Goal: Task Accomplishment & Management: Manage account settings

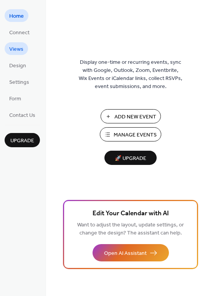
click at [18, 48] on span "Views" at bounding box center [16, 49] width 14 height 8
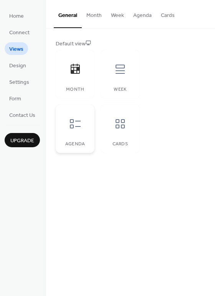
click at [73, 127] on icon at bounding box center [75, 123] width 11 height 9
click at [74, 131] on div at bounding box center [75, 123] width 23 height 23
click at [19, 65] on span "Design" at bounding box center [17, 66] width 17 height 8
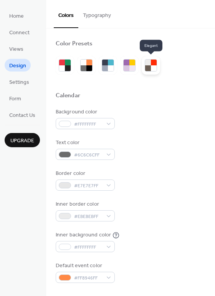
click at [152, 67] on div at bounding box center [154, 68] width 6 height 6
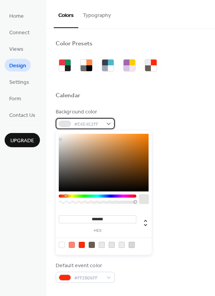
click at [108, 124] on div "#E6E4E2FF" at bounding box center [85, 123] width 59 height 11
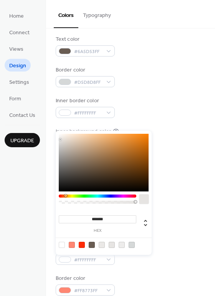
scroll to position [115, 0]
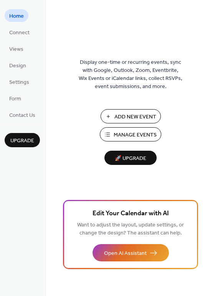
click at [136, 118] on span "Add New Event" at bounding box center [135, 117] width 42 height 8
click at [19, 215] on div "Home Connect Views Design Settings Form Contact Us Upgrade" at bounding box center [23, 148] width 46 height 296
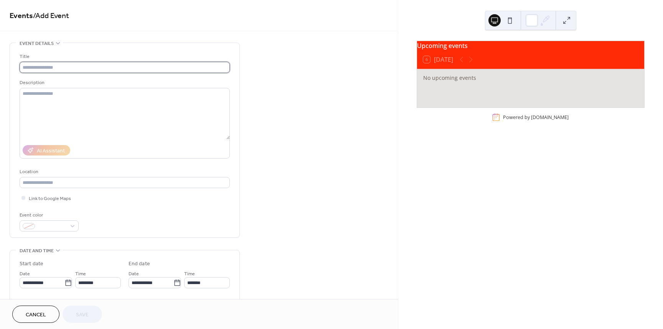
click at [122, 70] on input "text" at bounding box center [125, 67] width 210 height 11
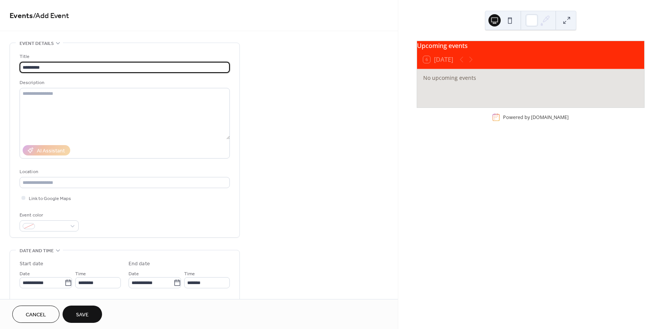
drag, startPoint x: 31, startPoint y: 68, endPoint x: 15, endPoint y: 68, distance: 15.7
click at [15, 68] on div "Title ********* Description AI Assistant Location Link to Google Maps Event col…" at bounding box center [125, 140] width 230 height 194
click at [62, 68] on input "**********" at bounding box center [125, 67] width 210 height 11
type input "**********"
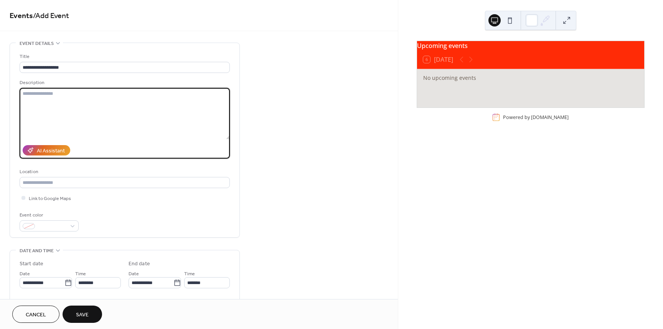
click at [142, 114] on textarea at bounding box center [125, 113] width 210 height 51
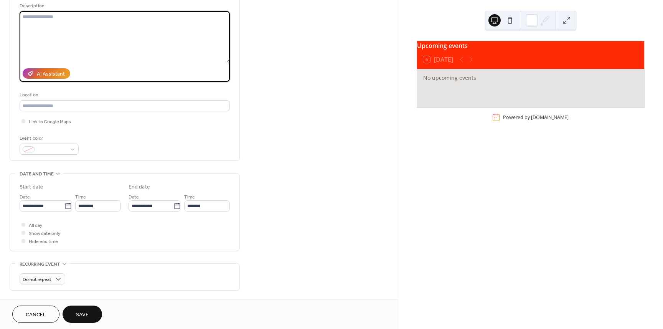
scroll to position [38, 0]
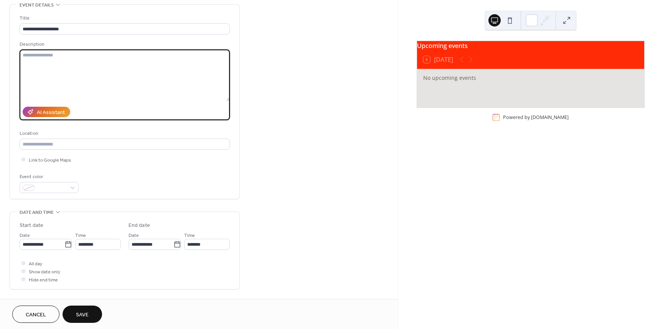
drag, startPoint x: 67, startPoint y: 61, endPoint x: 67, endPoint y: 56, distance: 4.2
click at [67, 59] on textarea at bounding box center [125, 75] width 210 height 51
paste textarea "**********"
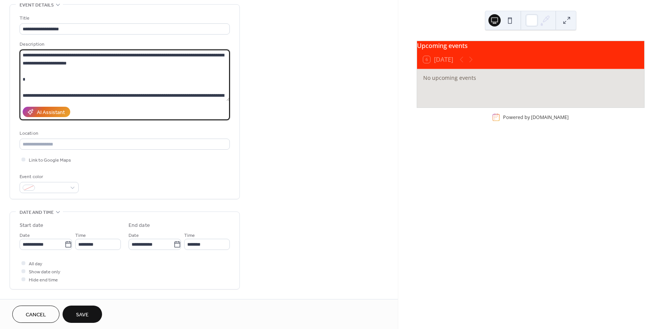
scroll to position [47, 0]
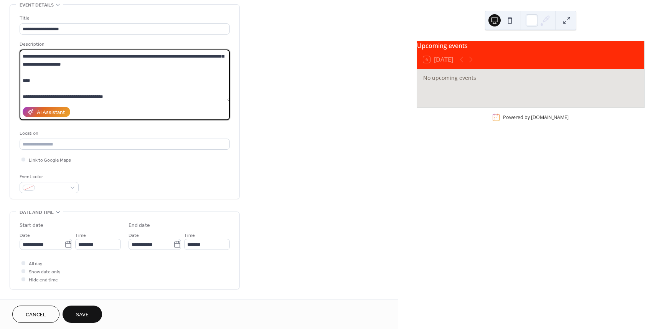
click at [96, 84] on textarea "**********" at bounding box center [125, 75] width 210 height 51
click at [66, 78] on textarea "**********" at bounding box center [125, 75] width 210 height 51
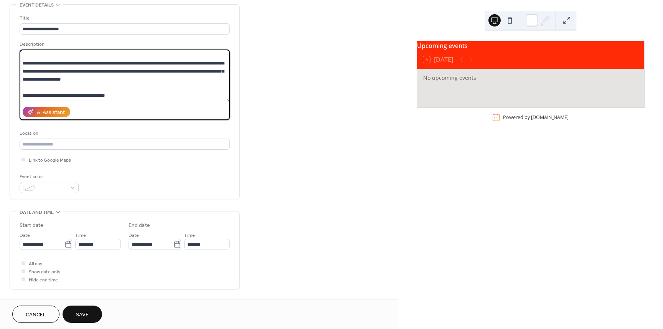
scroll to position [32, 0]
click at [42, 54] on textarea "**********" at bounding box center [125, 75] width 210 height 51
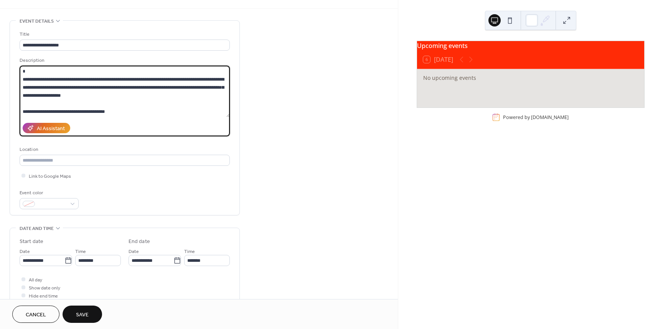
scroll to position [0, 0]
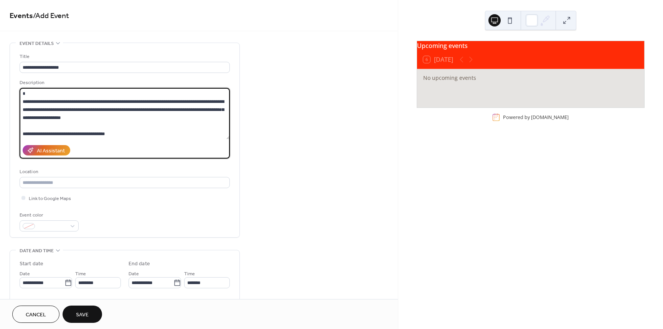
click at [97, 132] on textarea "**********" at bounding box center [125, 113] width 210 height 51
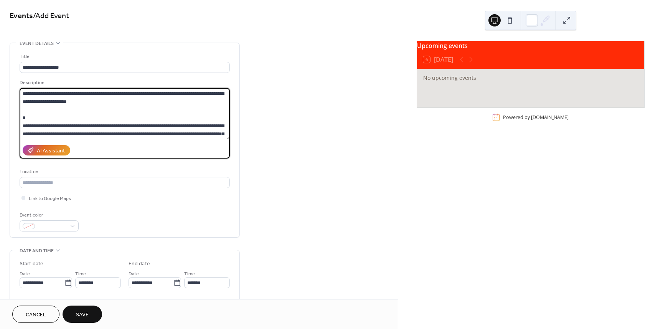
drag, startPoint x: 117, startPoint y: 133, endPoint x: 4, endPoint y: 89, distance: 120.7
click at [4, 89] on div "**********" at bounding box center [199, 278] width 398 height 470
click at [45, 116] on textarea "**********" at bounding box center [125, 113] width 210 height 51
click at [47, 115] on textarea "**********" at bounding box center [125, 113] width 210 height 51
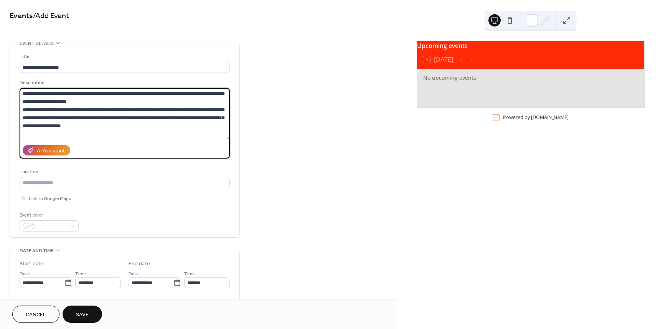
drag, startPoint x: 99, startPoint y: 123, endPoint x: 23, endPoint y: 113, distance: 76.3
click at [23, 112] on textarea "**********" at bounding box center [125, 113] width 210 height 51
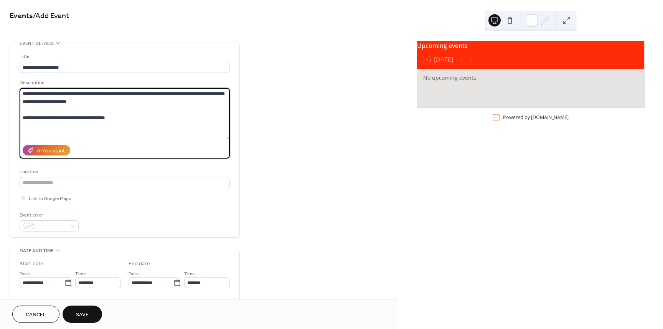
drag, startPoint x: 121, startPoint y: 120, endPoint x: 21, endPoint y: 118, distance: 100.6
click at [21, 118] on textarea "**********" at bounding box center [125, 113] width 210 height 51
type textarea "**********"
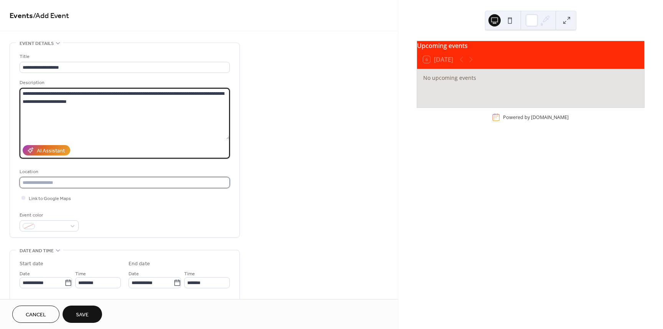
click at [58, 184] on input "text" at bounding box center [125, 182] width 210 height 11
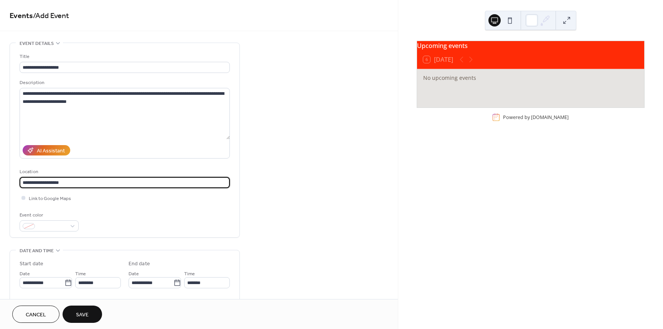
type input "**********"
click at [25, 198] on div at bounding box center [23, 198] width 4 height 4
click at [144, 186] on input "**********" at bounding box center [125, 182] width 210 height 11
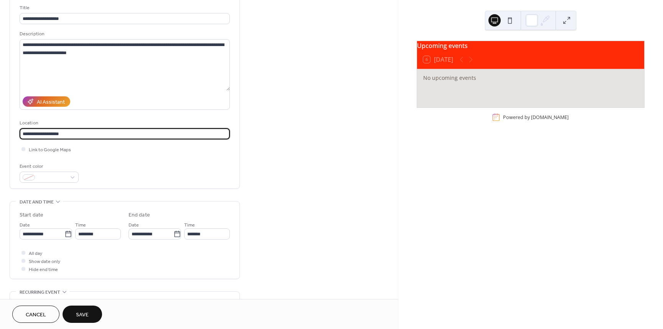
scroll to position [77, 0]
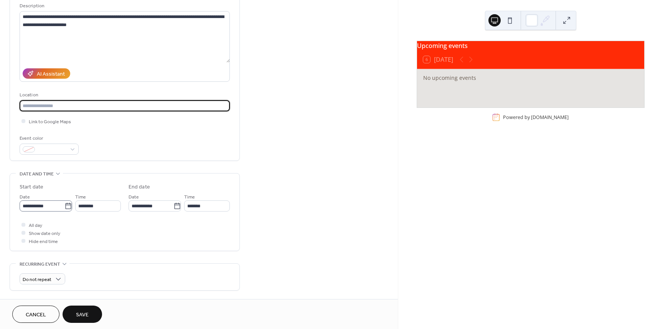
click at [64, 205] on icon at bounding box center [68, 206] width 8 height 8
click at [64, 205] on input "**********" at bounding box center [42, 205] width 45 height 11
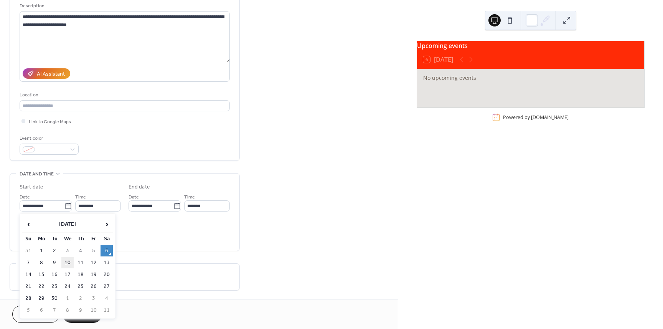
click at [69, 259] on td "10" at bounding box center [67, 262] width 12 height 11
type input "**********"
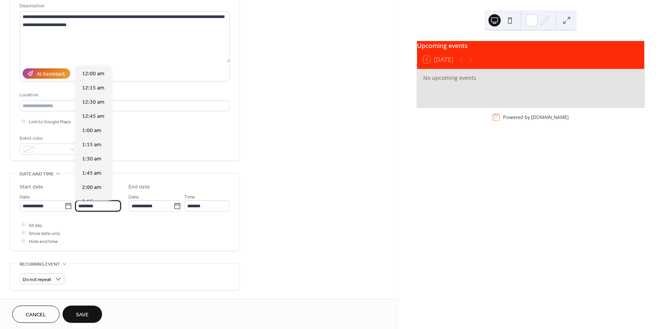
click at [99, 208] on input "********" at bounding box center [98, 205] width 46 height 11
click at [94, 183] on span "6:00 pm" at bounding box center [92, 184] width 20 height 8
type input "*******"
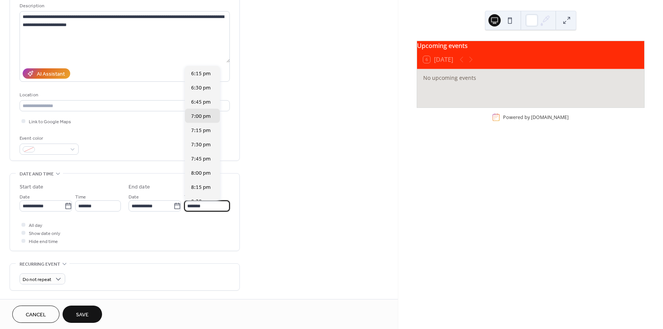
click at [216, 206] on input "*******" at bounding box center [207, 205] width 46 height 11
click at [210, 147] on div "7:30 pm" at bounding box center [202, 144] width 35 height 14
type input "*******"
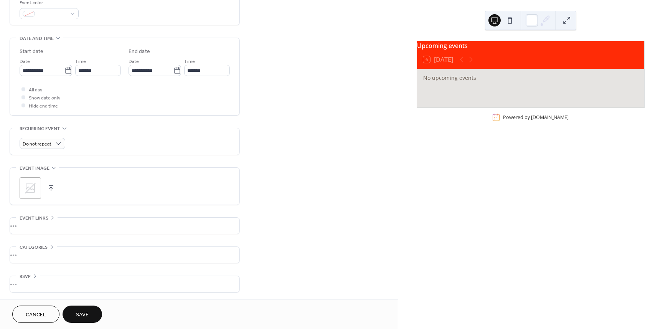
scroll to position [213, 0]
click at [28, 185] on icon at bounding box center [30, 187] width 12 height 12
click at [71, 277] on div "•••" at bounding box center [125, 283] width 230 height 16
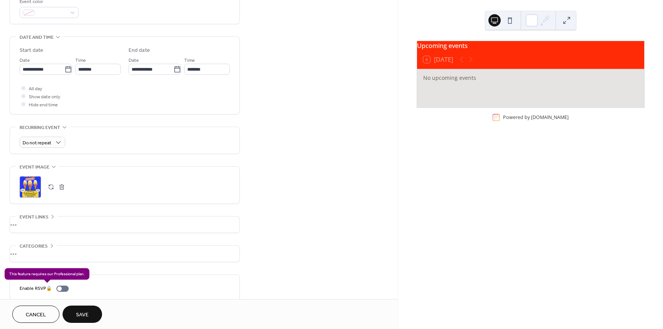
click at [61, 287] on div "Enable RSVP 🔒" at bounding box center [46, 288] width 52 height 8
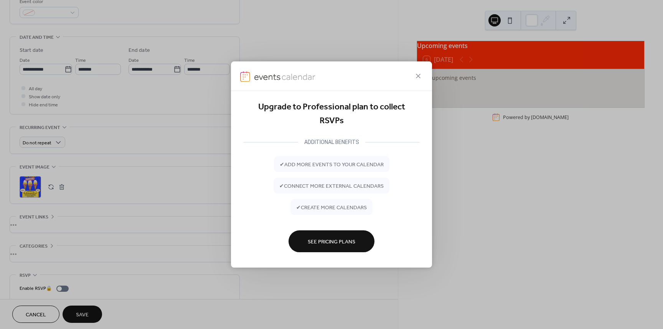
click at [420, 76] on icon at bounding box center [418, 75] width 9 height 9
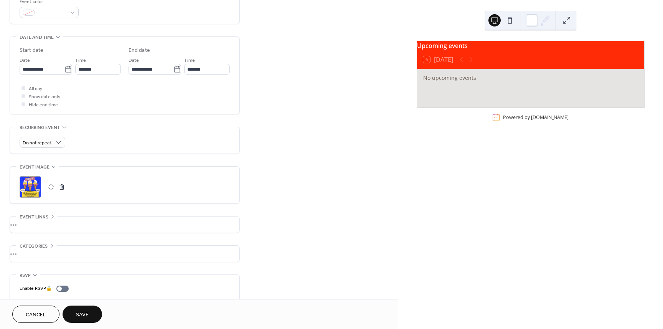
click at [50, 218] on div "•••" at bounding box center [125, 224] width 230 height 16
click at [64, 239] on input "text" at bounding box center [125, 240] width 210 height 11
click at [72, 244] on input "text" at bounding box center [125, 240] width 210 height 11
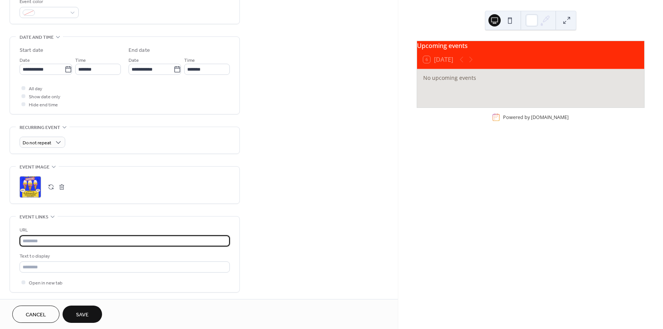
paste input "**********"
type input "**********"
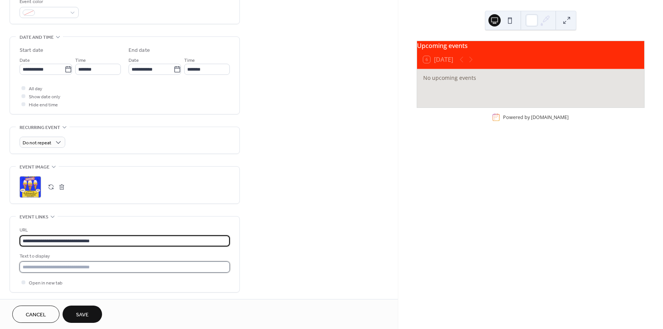
click at [121, 268] on input "text" at bounding box center [125, 266] width 210 height 11
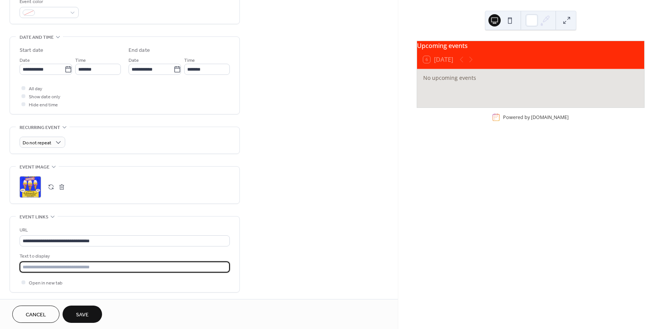
click at [120, 267] on input "text" at bounding box center [125, 266] width 210 height 11
type input "**********"
click at [84, 311] on span "Save" at bounding box center [82, 315] width 13 height 8
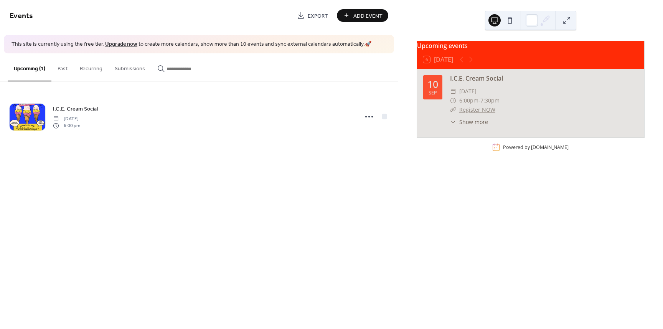
click at [320, 256] on div "Events Export Add Event This site is currently using the free tier. Upgrade now…" at bounding box center [199, 164] width 398 height 329
click at [443, 214] on div "Upcoming events 6 Today 10 Sep I.C.E. Cream Social ​ Wednesday, September 10, 2…" at bounding box center [530, 164] width 265 height 329
drag, startPoint x: 297, startPoint y: 266, endPoint x: 300, endPoint y: 246, distance: 19.8
click at [297, 264] on div "Events Export Add Event This site is currently using the free tier. Upgrade now…" at bounding box center [199, 164] width 398 height 329
click at [369, 12] on span "Add Event" at bounding box center [367, 16] width 29 height 8
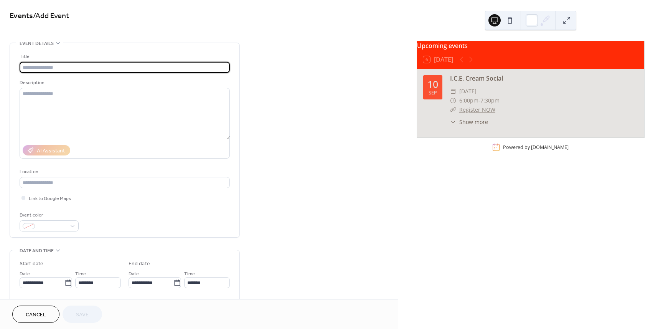
click at [79, 68] on input "text" at bounding box center [125, 67] width 210 height 11
drag, startPoint x: 69, startPoint y: 66, endPoint x: 60, endPoint y: 66, distance: 9.2
click at [60, 66] on input "**********" at bounding box center [125, 67] width 210 height 11
drag, startPoint x: 76, startPoint y: 66, endPoint x: 82, endPoint y: 66, distance: 6.1
click at [76, 67] on input "**********" at bounding box center [125, 67] width 210 height 11
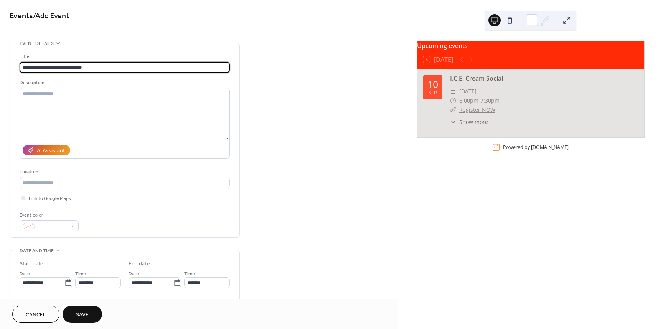
click at [72, 68] on input "**********" at bounding box center [125, 67] width 210 height 11
click at [102, 113] on textarea at bounding box center [125, 113] width 210 height 51
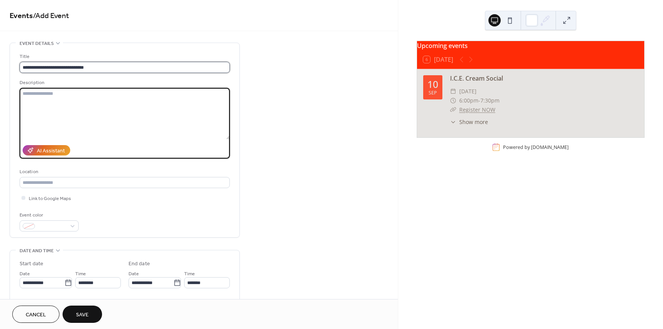
click at [29, 68] on input "**********" at bounding box center [125, 67] width 210 height 11
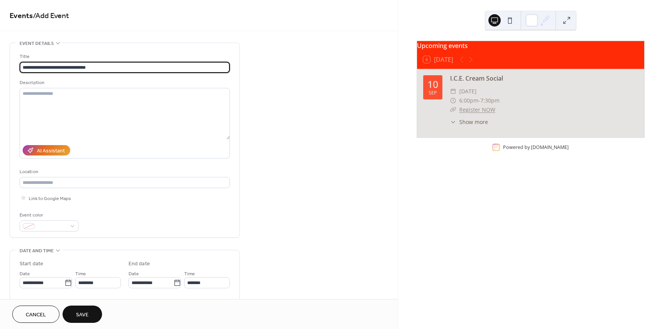
click at [114, 67] on input "**********" at bounding box center [125, 67] width 210 height 11
type input "**********"
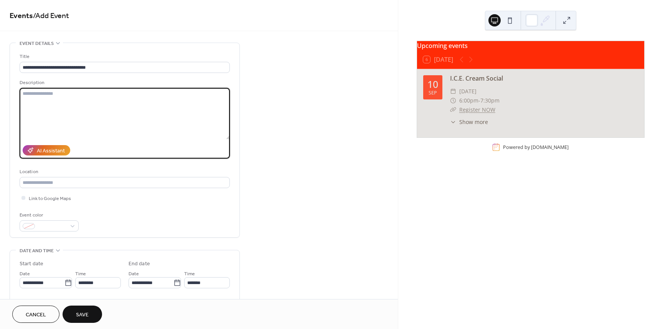
click at [82, 104] on textarea at bounding box center [125, 113] width 210 height 51
type textarea "**********"
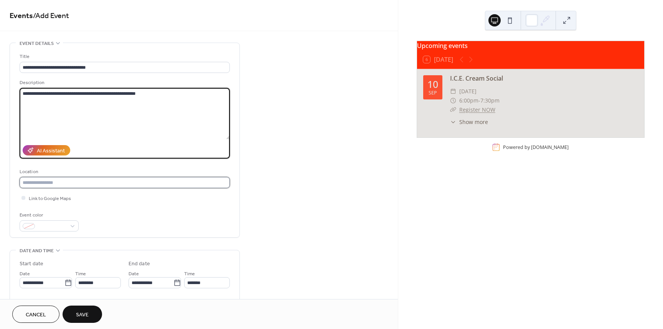
click at [103, 180] on input "text" at bounding box center [125, 182] width 210 height 11
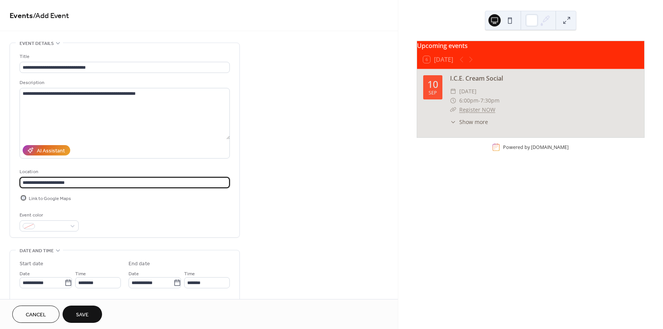
click at [23, 197] on div at bounding box center [23, 198] width 4 height 4
click at [95, 178] on input "**********" at bounding box center [125, 182] width 210 height 11
paste input "**********"
click at [167, 206] on div "**********" at bounding box center [125, 142] width 210 height 179
drag, startPoint x: 73, startPoint y: 182, endPoint x: -1, endPoint y: 184, distance: 74.1
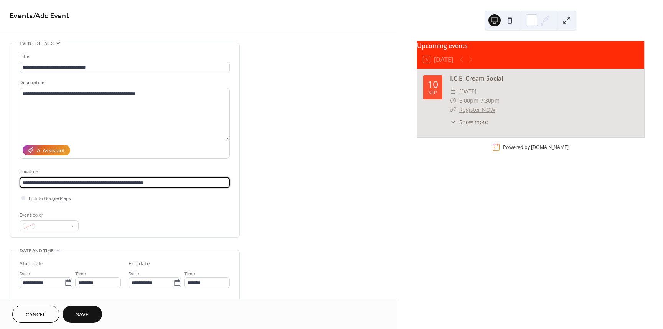
click at [0, 184] on html "**********" at bounding box center [331, 164] width 663 height 329
type input "**********"
click at [200, 203] on div "**********" at bounding box center [125, 142] width 210 height 179
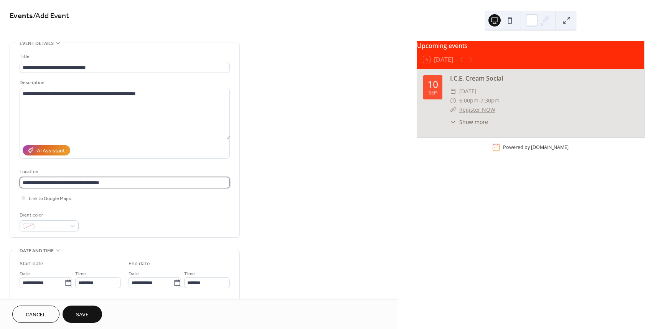
click at [117, 185] on input "**********" at bounding box center [125, 182] width 210 height 11
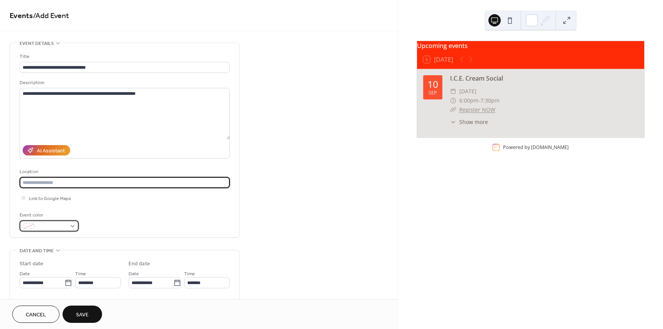
click at [72, 225] on div at bounding box center [49, 225] width 59 height 11
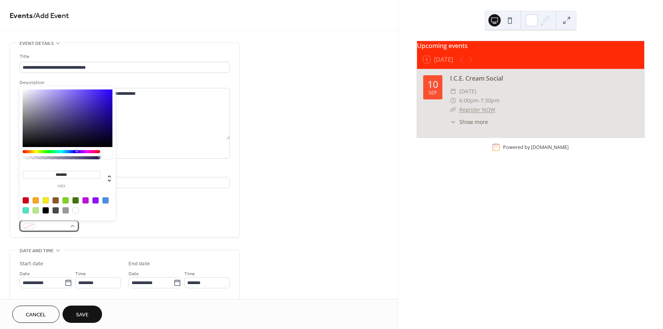
click at [73, 225] on div at bounding box center [49, 225] width 59 height 11
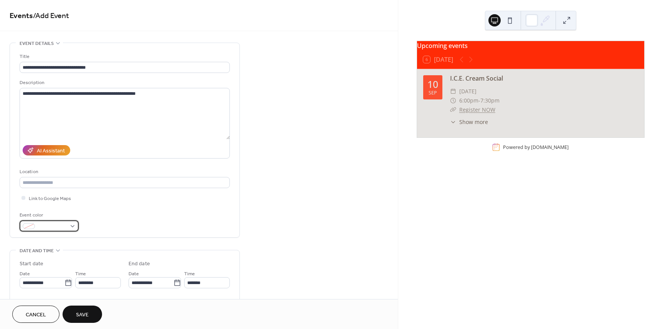
click at [71, 222] on div at bounding box center [49, 225] width 59 height 11
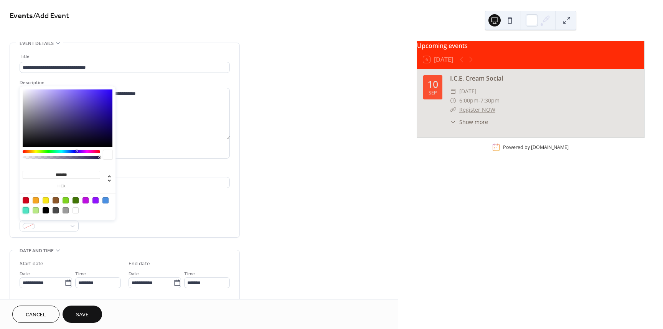
click at [25, 208] on div at bounding box center [26, 210] width 6 height 6
type input "*******"
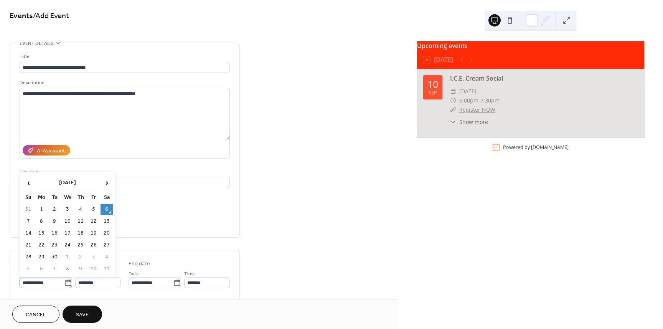
click at [64, 282] on icon at bounding box center [68, 283] width 8 height 8
click at [64, 282] on input "**********" at bounding box center [42, 282] width 45 height 11
click at [104, 182] on span "›" at bounding box center [107, 182] width 12 height 15
click at [106, 231] on td "18" at bounding box center [107, 233] width 12 height 11
type input "**********"
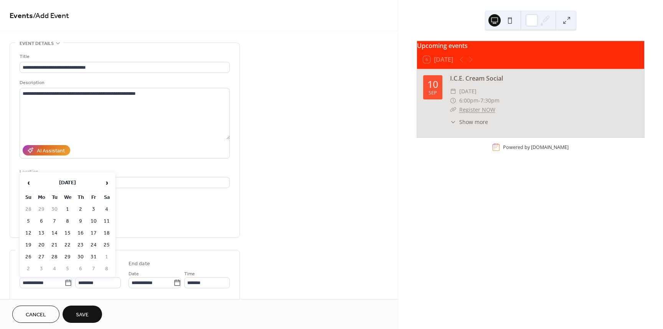
type input "**********"
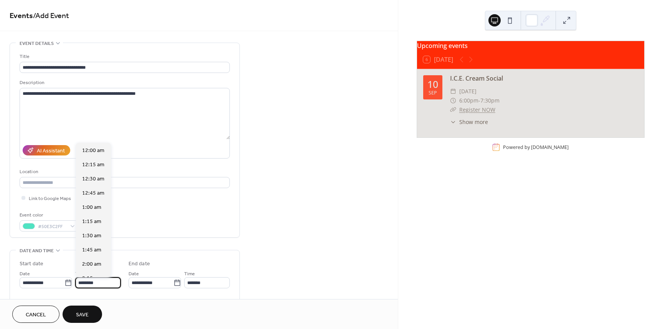
click at [108, 281] on input "********" at bounding box center [98, 282] width 46 height 11
click at [91, 206] on span "11:00 am" at bounding box center [93, 209] width 22 height 8
type input "********"
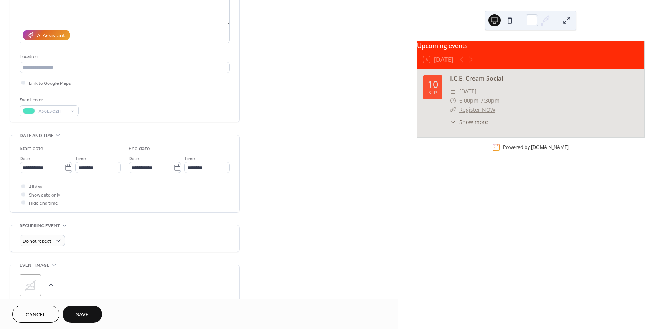
scroll to position [77, 0]
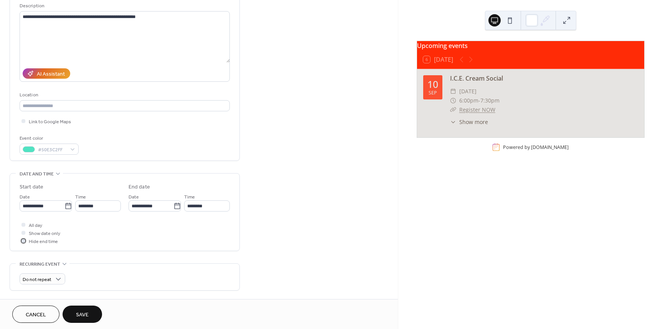
click at [22, 240] on div at bounding box center [23, 241] width 4 height 4
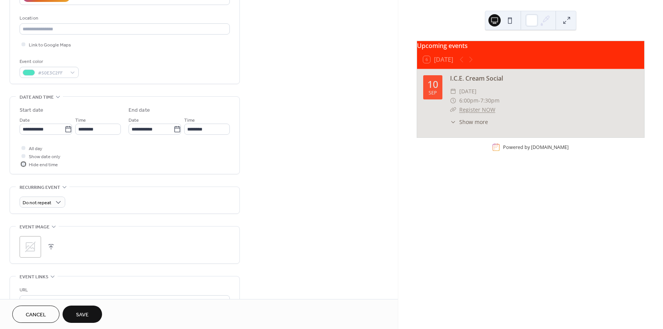
scroll to position [192, 0]
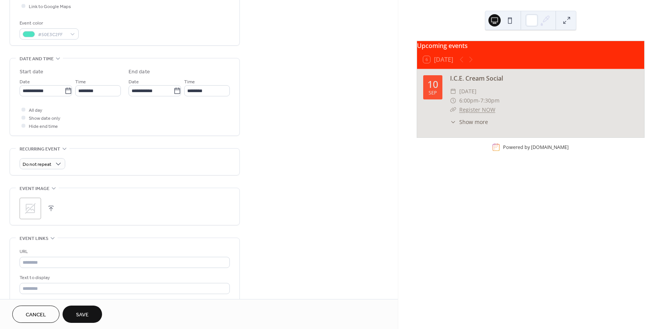
click at [51, 206] on button "button" at bounding box center [51, 208] width 11 height 11
click at [90, 307] on button "Save" at bounding box center [83, 313] width 40 height 17
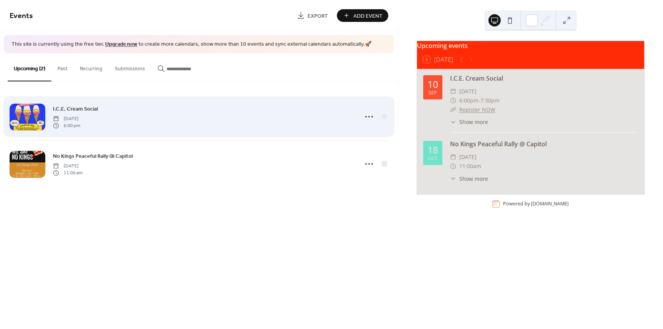
click at [272, 128] on div "I.C.E. Cream Social Wednesday, September 10, 2025 6:00 pm" at bounding box center [203, 116] width 301 height 25
click at [367, 119] on icon at bounding box center [369, 117] width 12 height 12
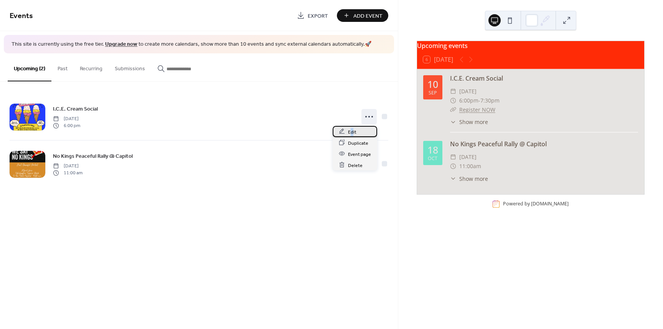
click at [352, 132] on span "Edit" at bounding box center [352, 132] width 8 height 8
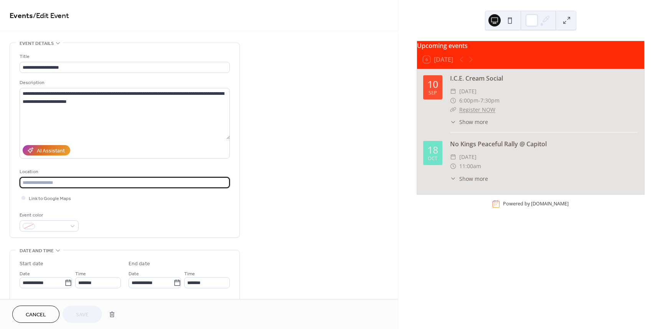
click at [86, 181] on input "text" at bounding box center [125, 182] width 210 height 11
type input "**********"
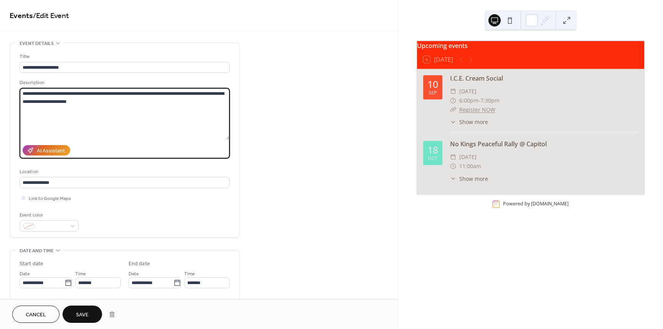
click at [107, 102] on textarea "**********" at bounding box center [125, 113] width 210 height 51
type textarea "**********"
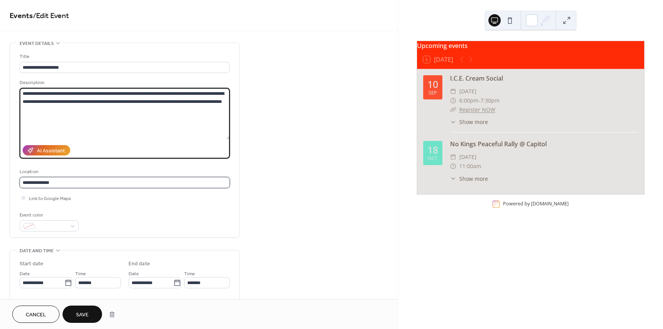
click at [82, 183] on input "**********" at bounding box center [125, 182] width 210 height 11
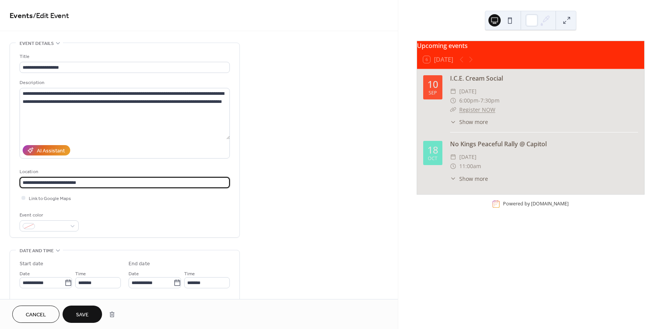
drag, startPoint x: 91, startPoint y: 185, endPoint x: -19, endPoint y: 183, distance: 110.2
click at [0, 183] on html "**********" at bounding box center [331, 164] width 663 height 329
paste input "**********"
type input "**********"
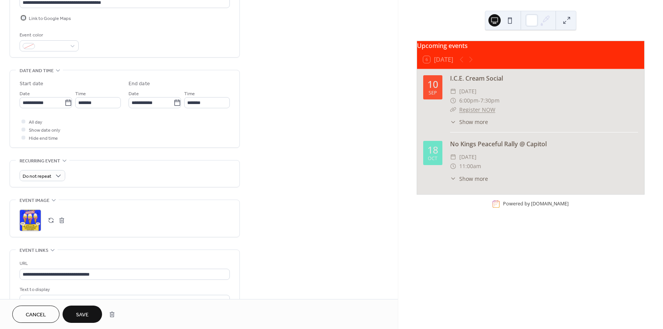
scroll to position [192, 0]
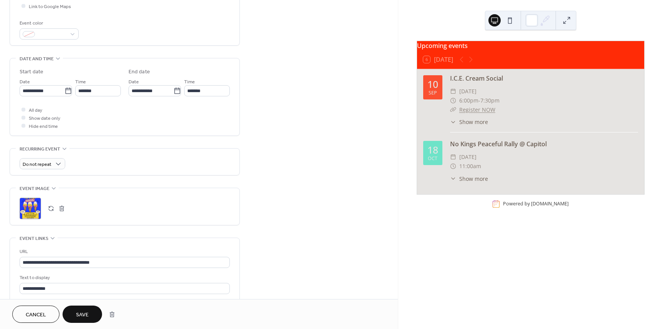
click at [83, 319] on span "Save" at bounding box center [82, 315] width 13 height 8
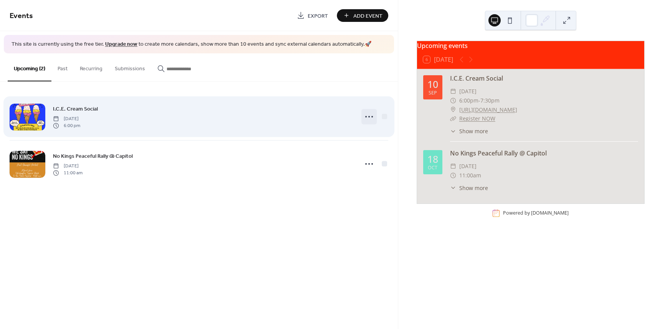
click at [370, 120] on icon at bounding box center [369, 117] width 12 height 12
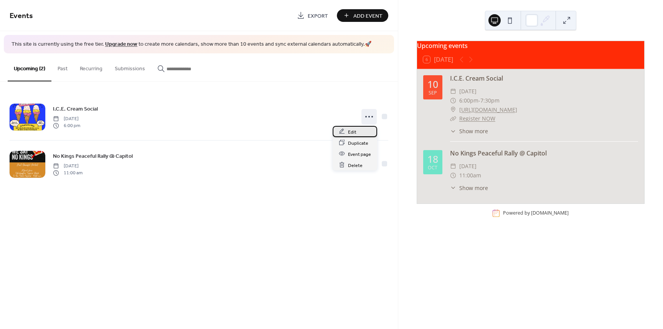
click at [353, 134] on span "Edit" at bounding box center [352, 132] width 8 height 8
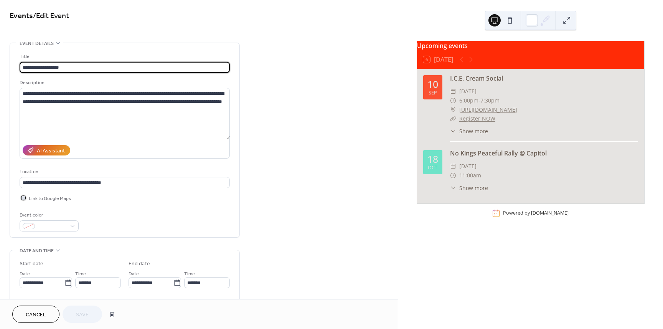
click at [23, 199] on div at bounding box center [24, 198] width 8 height 8
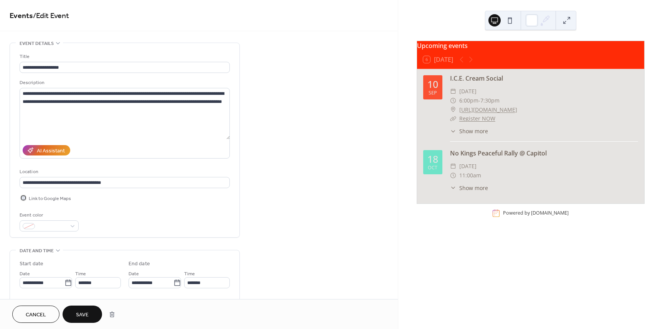
click at [24, 198] on div at bounding box center [23, 198] width 4 height 4
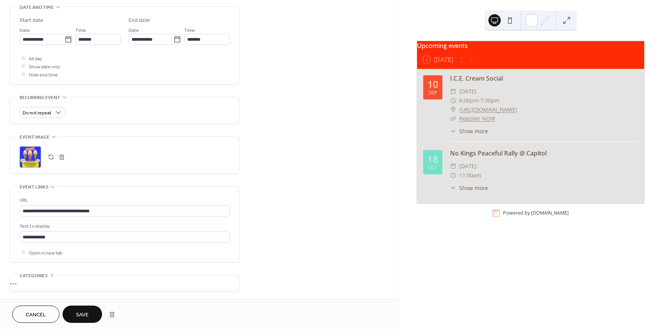
scroll to position [297, 0]
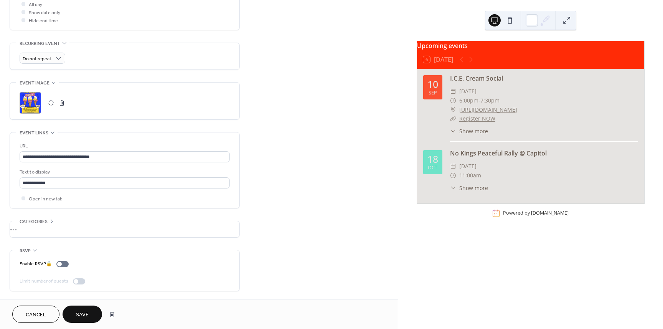
click at [23, 230] on div "•••" at bounding box center [125, 229] width 230 height 16
click at [350, 175] on div "**********" at bounding box center [199, 37] width 398 height 585
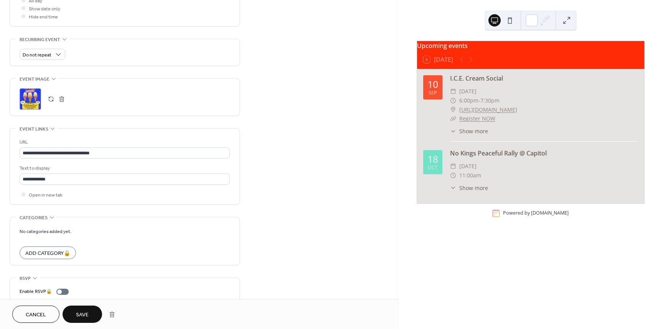
scroll to position [329, 0]
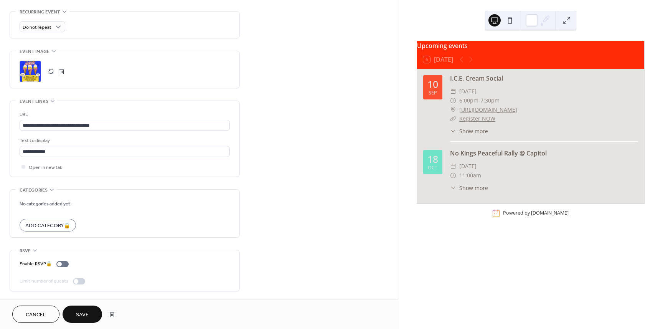
click at [329, 192] on div "**********" at bounding box center [199, 6] width 398 height 585
click at [81, 311] on span "Save" at bounding box center [82, 315] width 13 height 8
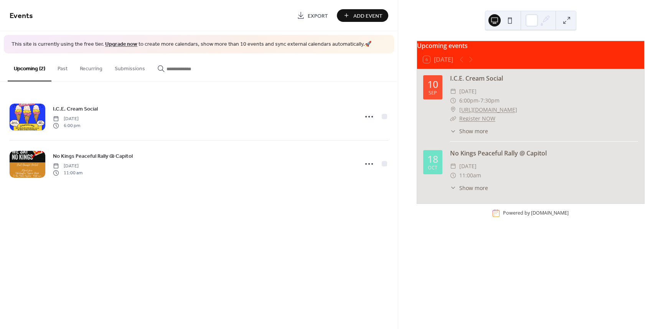
click at [455, 132] on icon at bounding box center [453, 131] width 4 height 2
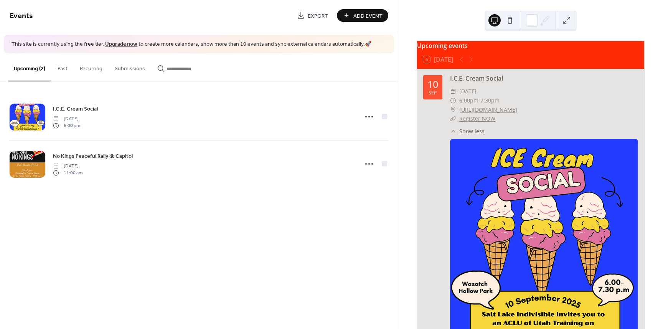
click at [453, 134] on icon at bounding box center [453, 131] width 6 height 6
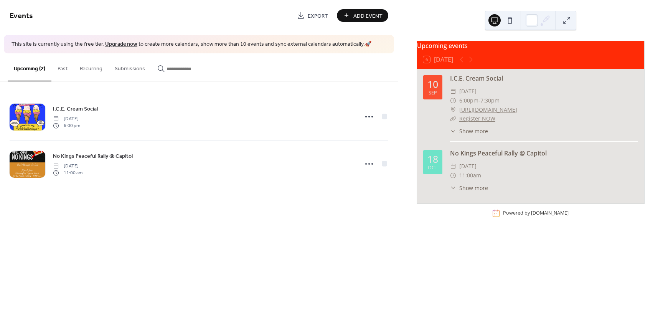
drag, startPoint x: 210, startPoint y: 251, endPoint x: 264, endPoint y: 206, distance: 70.3
click at [210, 251] on div "Events Export Add Event This site is currently using the free tier. Upgrade now…" at bounding box center [199, 164] width 398 height 329
click at [152, 263] on div "Events Export Add Event This site is currently using the free tier. Upgrade now…" at bounding box center [199, 164] width 398 height 329
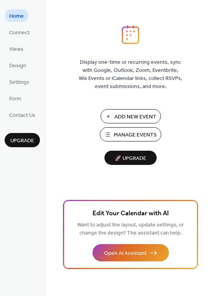
click at [144, 133] on span "Manage Events" at bounding box center [135, 135] width 43 height 8
drag, startPoint x: 25, startPoint y: 195, endPoint x: 32, endPoint y: 165, distance: 30.3
click at [26, 195] on div "Home Connect Views Design Settings Form Contact Us Upgrade" at bounding box center [23, 148] width 46 height 296
click at [32, 114] on span "Contact Us" at bounding box center [22, 115] width 26 height 8
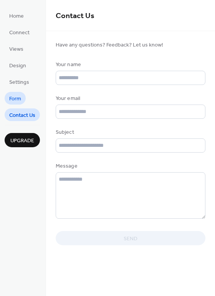
click at [11, 96] on span "Form" at bounding box center [15, 99] width 12 height 8
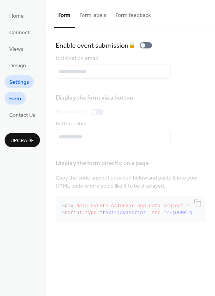
click at [17, 83] on span "Settings" at bounding box center [19, 82] width 20 height 8
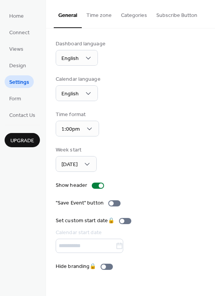
click at [106, 18] on button "Time zone" at bounding box center [99, 13] width 35 height 27
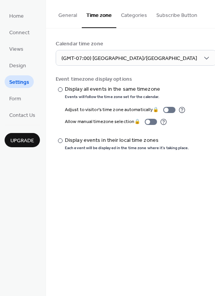
click at [137, 19] on button "Categories" at bounding box center [133, 13] width 35 height 27
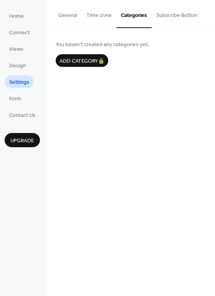
click at [137, 176] on div "General Time zone Categories Subscribe Button Dashboard language English Calend…" at bounding box center [130, 148] width 169 height 296
click at [17, 98] on span "Form" at bounding box center [15, 99] width 12 height 8
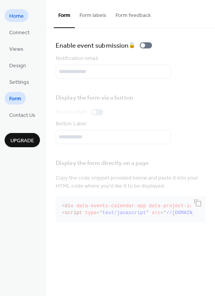
click at [19, 13] on span "Home" at bounding box center [16, 16] width 15 height 8
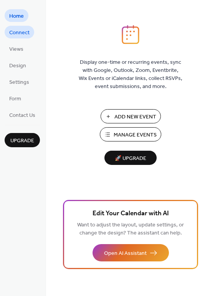
click at [21, 34] on span "Connect" at bounding box center [19, 33] width 20 height 8
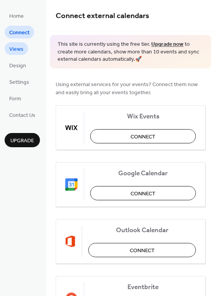
click at [12, 46] on span "Views" at bounding box center [16, 49] width 14 height 8
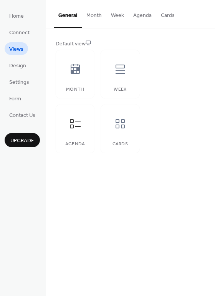
click at [138, 14] on button "Agenda" at bounding box center [143, 13] width 28 height 27
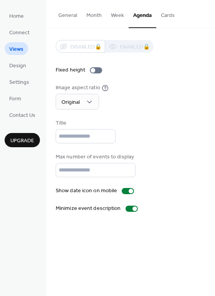
click at [159, 14] on button "Cards" at bounding box center [167, 13] width 23 height 27
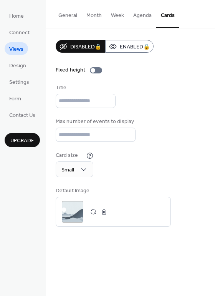
click at [177, 71] on div "Fixed height" at bounding box center [131, 70] width 150 height 8
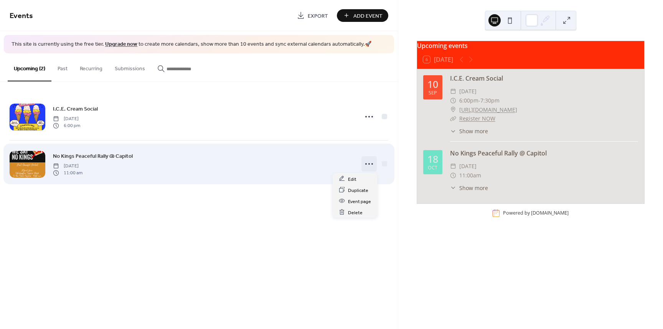
click at [369, 163] on circle at bounding box center [369, 164] width 2 height 2
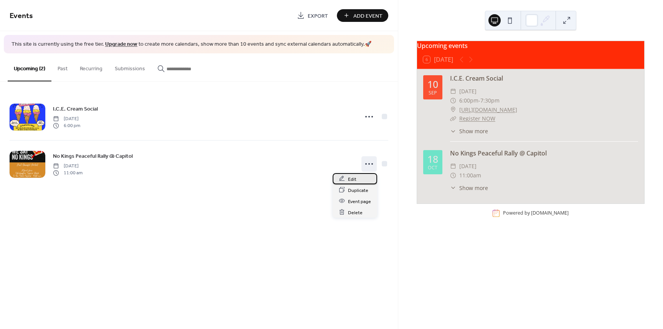
click at [354, 180] on span "Edit" at bounding box center [352, 179] width 8 height 8
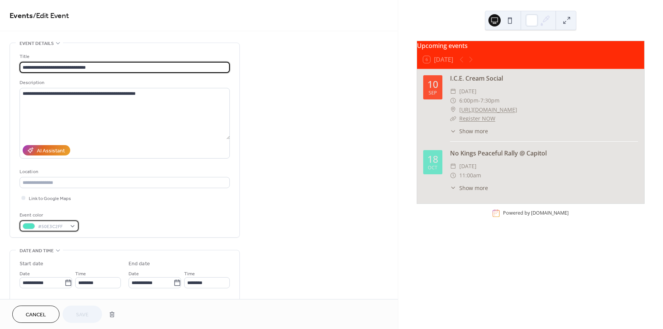
click at [71, 223] on div "#50E3C2FF" at bounding box center [49, 225] width 59 height 11
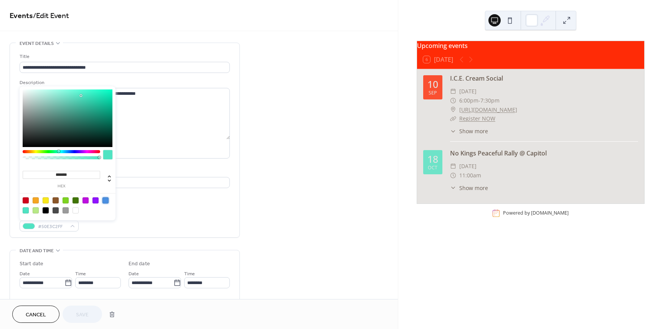
click at [105, 199] on div at bounding box center [105, 200] width 6 height 6
type input "*******"
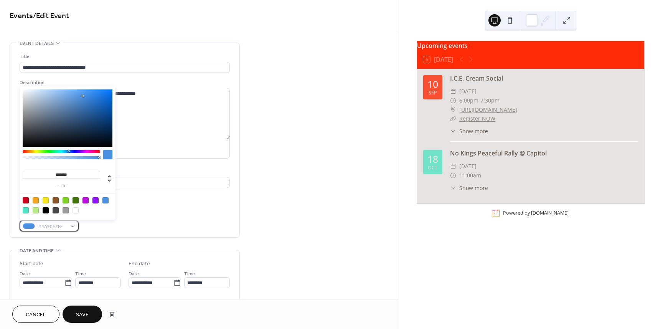
click at [73, 226] on div "#4A90E2FF" at bounding box center [49, 225] width 59 height 11
click at [73, 225] on div "#4A90E2FF" at bounding box center [49, 225] width 59 height 11
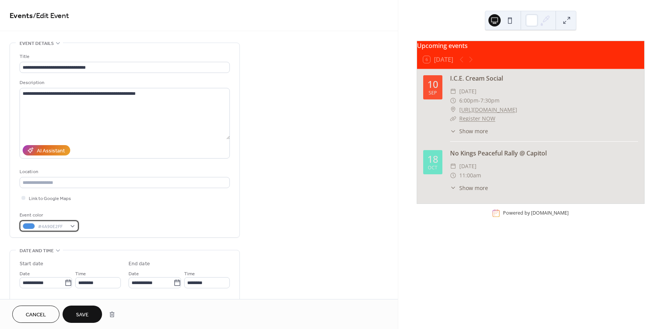
click at [73, 225] on div "#4A90E2FF" at bounding box center [49, 225] width 59 height 11
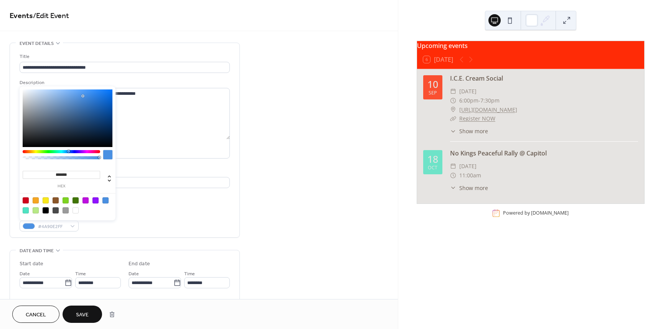
type input "*******"
click at [98, 105] on div at bounding box center [68, 118] width 90 height 58
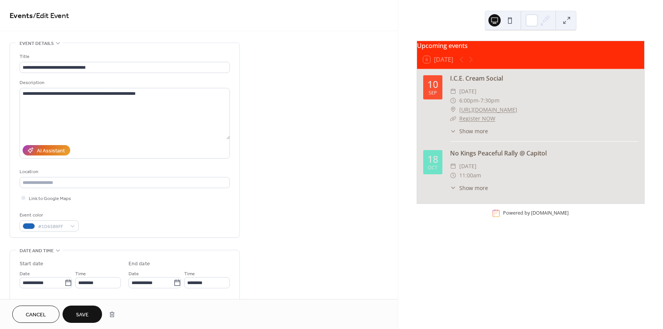
click at [88, 312] on span "Save" at bounding box center [82, 315] width 13 height 8
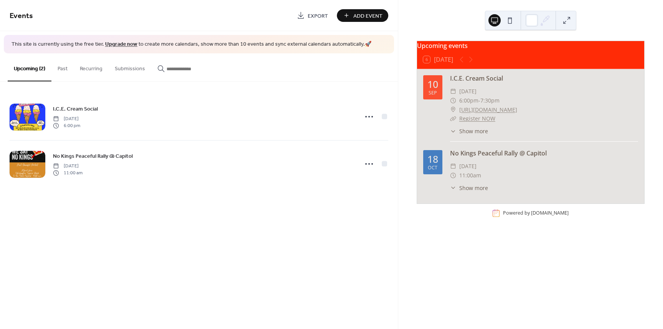
click at [459, 191] on div "​ Show more" at bounding box center [469, 188] width 38 height 8
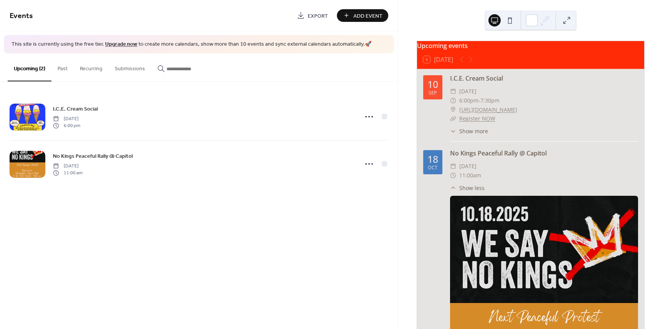
click at [488, 158] on div "No Kings Peaceful Rally @ Capitol" at bounding box center [544, 153] width 188 height 9
click at [473, 60] on div at bounding box center [466, 59] width 18 height 9
click at [238, 253] on div "Events Export Add Event This site is currently using the free tier. Upgrade now…" at bounding box center [199, 164] width 398 height 329
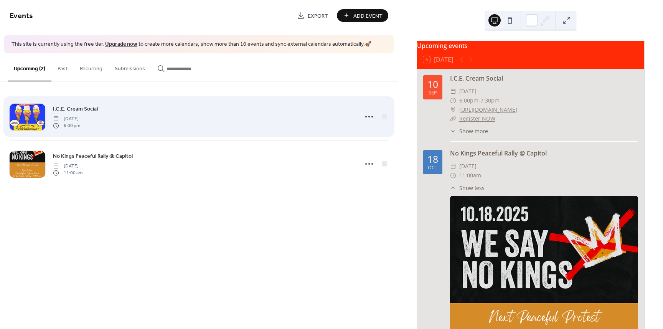
click at [80, 117] on span "Wednesday, September 10, 2025" at bounding box center [66, 118] width 27 height 7
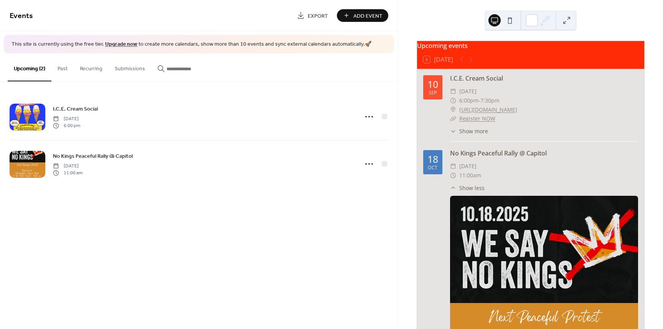
click at [211, 265] on div "Events Export Add Event This site is currently using the free tier. Upgrade now…" at bounding box center [199, 164] width 398 height 329
drag, startPoint x: 543, startPoint y: 172, endPoint x: 543, endPoint y: 176, distance: 3.9
click at [543, 175] on div "​ Saturday, October 18, 2025 ​ 11:00am" at bounding box center [544, 171] width 188 height 18
click at [534, 175] on div "​ 11:00am" at bounding box center [544, 175] width 188 height 9
click at [242, 266] on div "Events Export Add Event This site is currently using the free tier. Upgrade now…" at bounding box center [199, 164] width 398 height 329
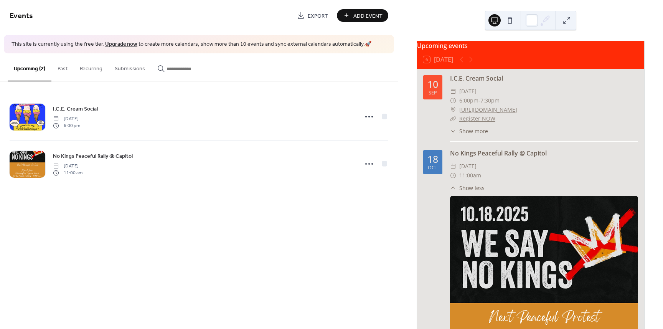
click at [298, 239] on div "Events Export Add Event This site is currently using the free tier. Upgrade now…" at bounding box center [199, 164] width 398 height 329
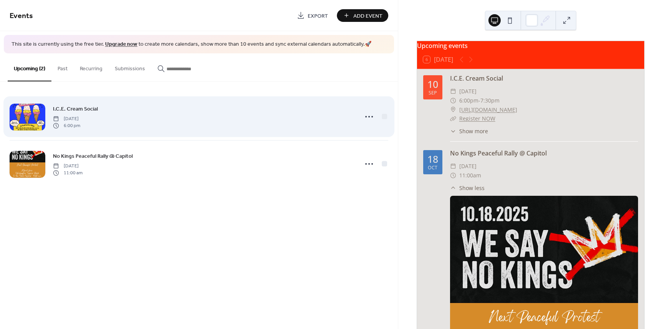
click at [235, 120] on div "I.C.E. Cream Social Wednesday, September 10, 2025 6:00 pm" at bounding box center [203, 116] width 301 height 25
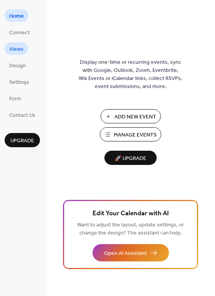
click at [15, 45] on span "Views" at bounding box center [16, 49] width 14 height 8
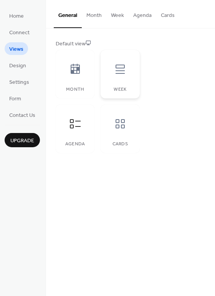
click at [121, 74] on icon at bounding box center [120, 69] width 12 height 12
click at [121, 76] on div at bounding box center [120, 69] width 23 height 23
click at [125, 132] on div at bounding box center [120, 123] width 23 height 23
click at [78, 133] on div at bounding box center [75, 123] width 23 height 23
click at [72, 128] on icon at bounding box center [75, 123] width 11 height 9
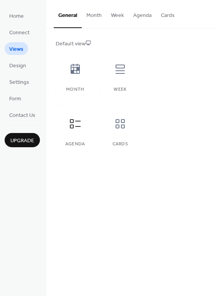
click at [143, 15] on button "Agenda" at bounding box center [143, 13] width 28 height 27
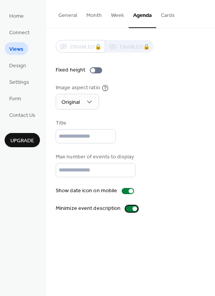
click at [126, 206] on div at bounding box center [131, 208] width 12 height 6
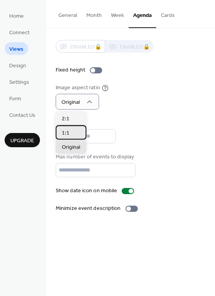
click at [66, 134] on span "1:1" at bounding box center [66, 133] width 8 height 8
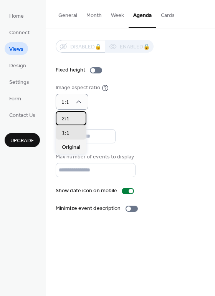
click at [68, 119] on span "2:1" at bounding box center [66, 119] width 8 height 8
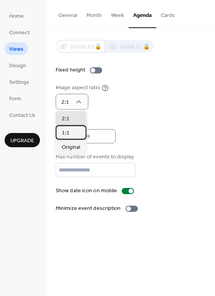
click at [69, 132] on div "1:1" at bounding box center [71, 132] width 31 height 14
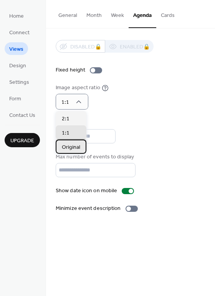
click at [66, 147] on span "Original" at bounding box center [71, 147] width 18 height 8
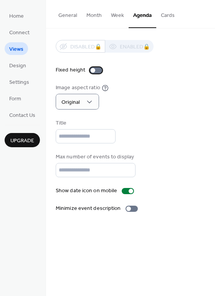
click at [91, 69] on div at bounding box center [93, 70] width 5 height 5
click at [95, 68] on div at bounding box center [96, 70] width 12 height 6
click at [91, 69] on div at bounding box center [93, 70] width 5 height 5
click at [98, 69] on div at bounding box center [99, 70] width 5 height 5
click at [160, 76] on div "Disabled 🔒 Enabled 🔒 Fixed height Image aspect ratio Original Title Max number …" at bounding box center [131, 126] width 150 height 172
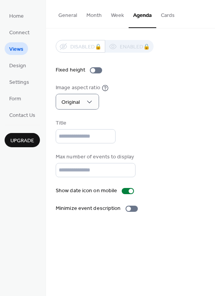
click at [164, 15] on button "Cards" at bounding box center [167, 13] width 23 height 27
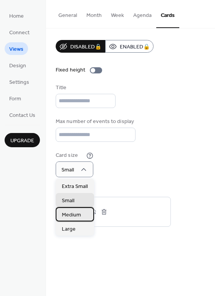
click at [77, 215] on span "Medium" at bounding box center [71, 215] width 19 height 8
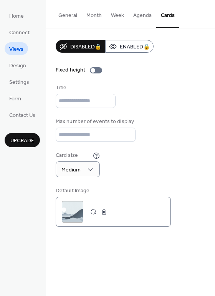
click at [72, 210] on div ";" at bounding box center [72, 211] width 21 height 21
click at [23, 63] on span "Design" at bounding box center [17, 66] width 17 height 8
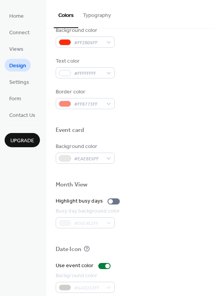
scroll to position [252, 0]
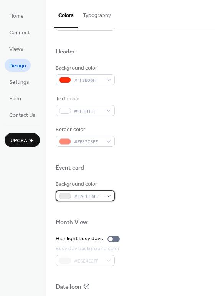
click at [109, 195] on div "#EAE8E6FF" at bounding box center [85, 195] width 59 height 11
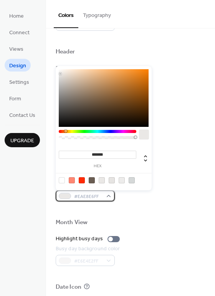
click at [109, 195] on div "#EAE8E6FF" at bounding box center [85, 195] width 59 height 11
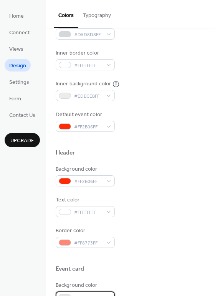
scroll to position [137, 0]
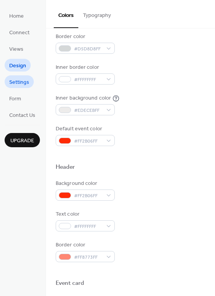
click at [16, 78] on span "Settings" at bounding box center [19, 82] width 20 height 8
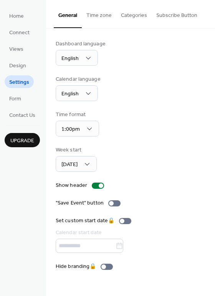
click at [189, 63] on div "Dashboard language English" at bounding box center [131, 53] width 150 height 26
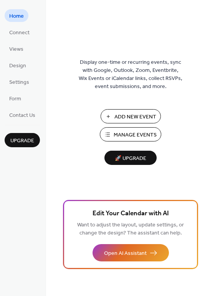
click at [144, 136] on span "Manage Events" at bounding box center [135, 135] width 43 height 8
click at [22, 64] on span "Design" at bounding box center [17, 66] width 17 height 8
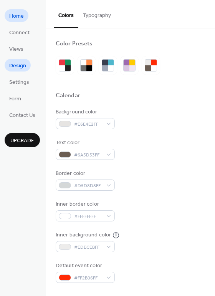
click at [14, 13] on span "Home" at bounding box center [16, 16] width 15 height 8
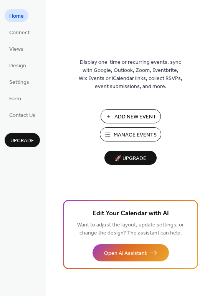
click at [138, 131] on span "Manage Events" at bounding box center [135, 135] width 43 height 8
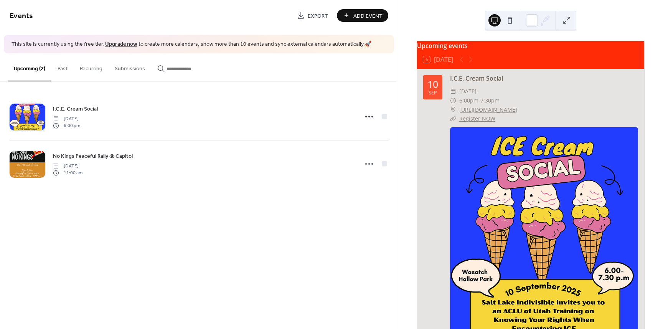
click at [460, 50] on div "Upcoming events" at bounding box center [530, 45] width 227 height 9
click at [458, 50] on div "Upcoming events" at bounding box center [530, 45] width 227 height 9
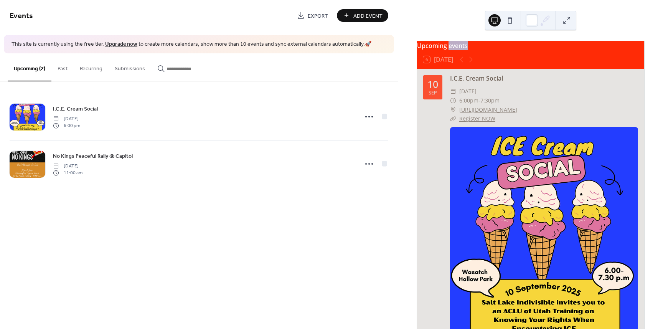
click at [458, 49] on div "Upcoming events" at bounding box center [530, 45] width 227 height 9
click at [139, 264] on div "Events Export Add Event This site is currently using the free tier. Upgrade now…" at bounding box center [199, 164] width 398 height 329
click at [314, 202] on div "Events Export Add Event This site is currently using the free tier. Upgrade now…" at bounding box center [199, 164] width 398 height 329
click at [454, 50] on div "Upcoming events" at bounding box center [530, 45] width 227 height 9
click at [455, 50] on div "Upcoming events" at bounding box center [530, 45] width 227 height 9
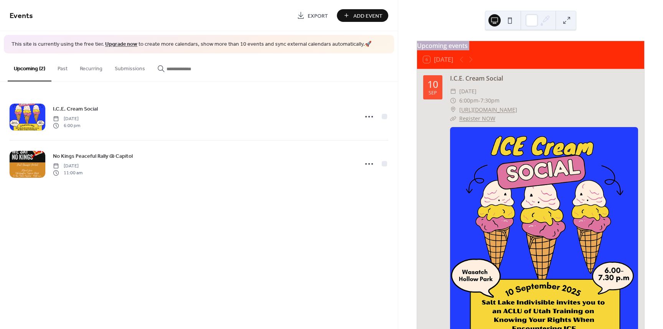
click at [455, 50] on div "Upcoming events" at bounding box center [530, 45] width 227 height 9
click at [590, 13] on div "Upcoming events 6 Today 10 Sep I.C.E. Cream Social ​ Wednesday, September 10, 2…" at bounding box center [530, 164] width 265 height 329
click at [289, 216] on div "Events Export Add Event This site is currently using the free tier. Upgrade now…" at bounding box center [199, 164] width 398 height 329
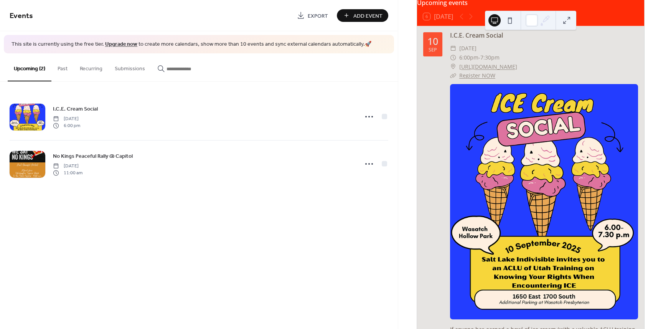
scroll to position [38, 0]
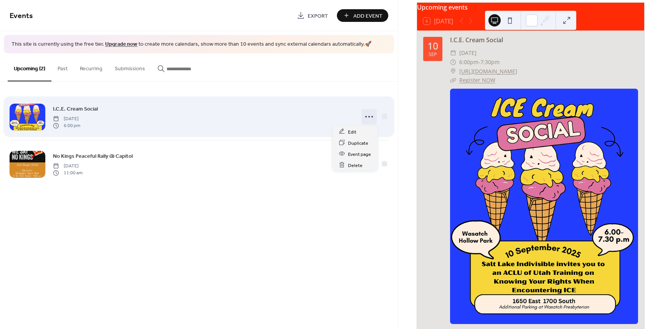
click at [367, 114] on icon at bounding box center [369, 117] width 12 height 12
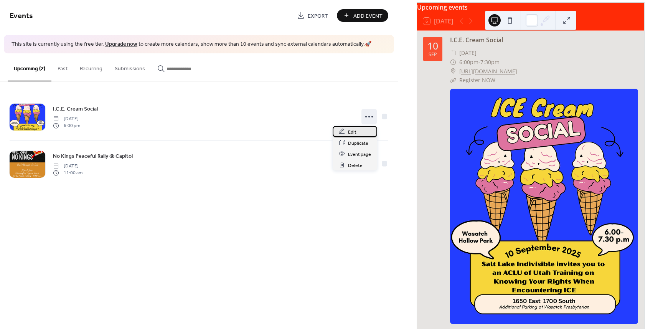
click at [352, 132] on span "Edit" at bounding box center [352, 132] width 8 height 8
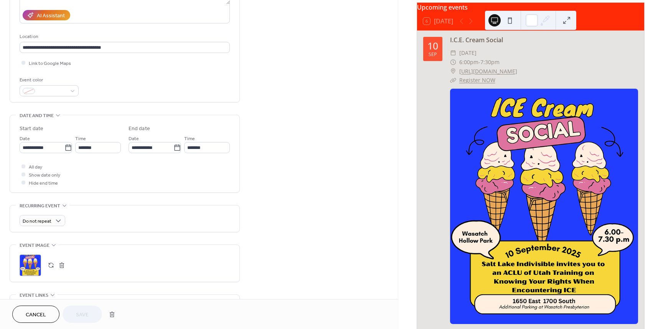
scroll to position [192, 0]
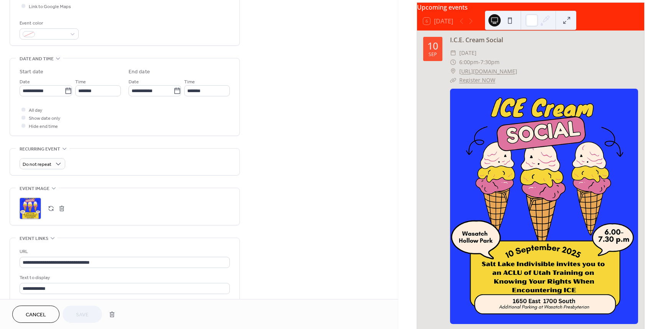
click at [30, 209] on div ";" at bounding box center [30, 208] width 21 height 21
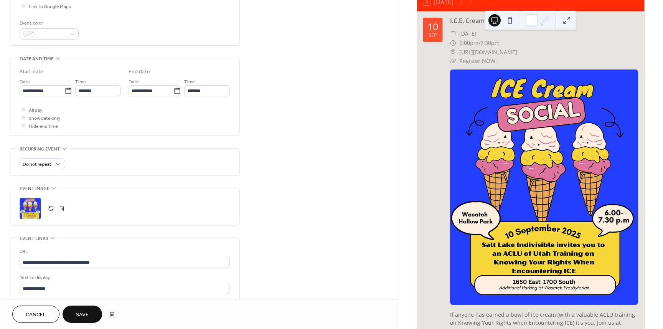
scroll to position [38, 0]
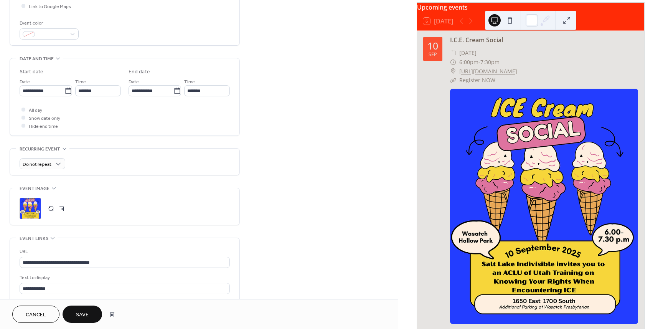
click at [75, 314] on button "Save" at bounding box center [83, 313] width 40 height 17
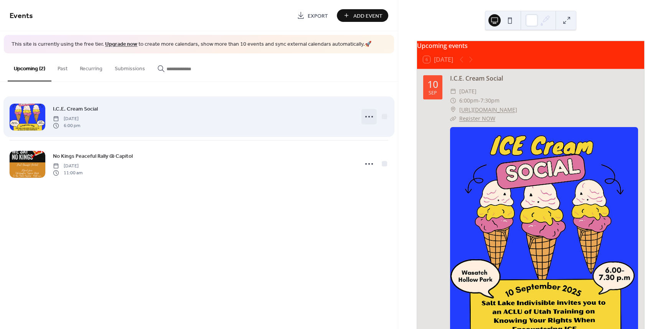
click at [367, 116] on icon at bounding box center [369, 117] width 12 height 12
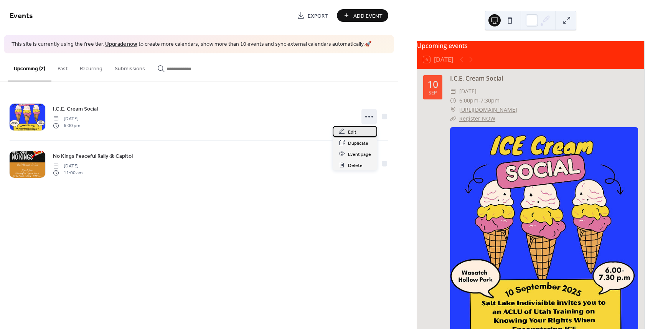
click at [360, 134] on div "Edit" at bounding box center [355, 131] width 45 height 11
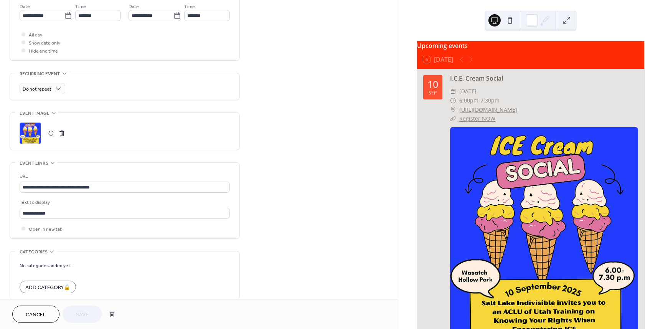
scroll to position [269, 0]
click at [28, 133] on div ";" at bounding box center [30, 131] width 21 height 21
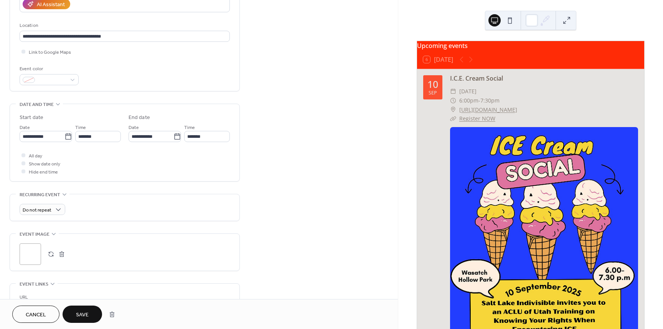
scroll to position [115, 0]
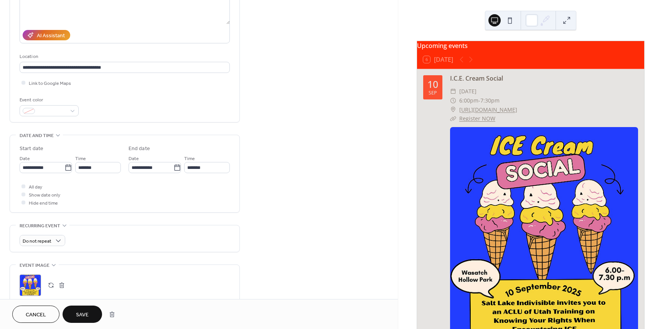
click at [85, 315] on span "Save" at bounding box center [82, 315] width 13 height 8
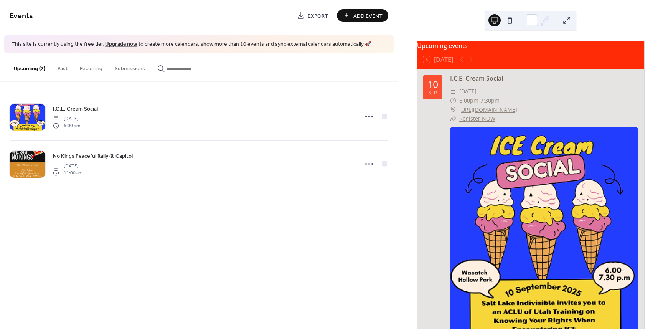
click at [209, 258] on div "Events Export Add Event This site is currently using the free tier. Upgrade now…" at bounding box center [199, 164] width 398 height 329
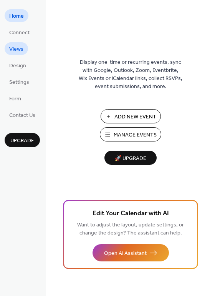
click at [12, 47] on span "Views" at bounding box center [16, 49] width 14 height 8
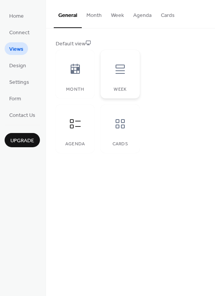
click at [118, 78] on div at bounding box center [120, 69] width 23 height 23
click at [125, 134] on div at bounding box center [120, 123] width 23 height 23
click at [122, 128] on icon at bounding box center [120, 123] width 9 height 9
click at [122, 134] on div at bounding box center [120, 123] width 23 height 23
click at [168, 13] on button "Cards" at bounding box center [167, 13] width 23 height 27
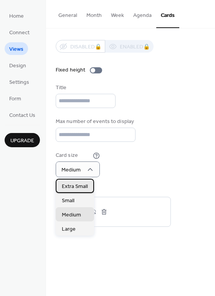
click at [81, 185] on span "Extra Small" at bounding box center [75, 186] width 26 height 8
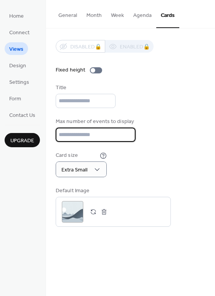
click at [126, 129] on input "**" at bounding box center [96, 134] width 80 height 14
click at [9, 79] on span "Settings" at bounding box center [19, 82] width 20 height 8
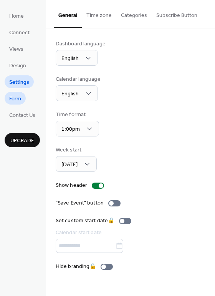
click at [17, 97] on span "Form" at bounding box center [15, 99] width 12 height 8
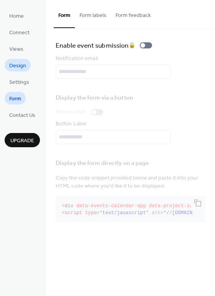
drag, startPoint x: 16, startPoint y: 66, endPoint x: 26, endPoint y: 67, distance: 10.0
click at [16, 66] on span "Design" at bounding box center [17, 66] width 17 height 8
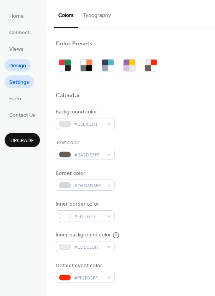
click at [21, 84] on span "Settings" at bounding box center [19, 82] width 20 height 8
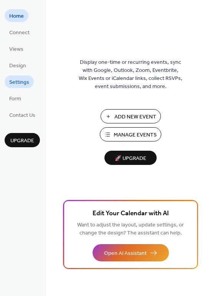
click at [20, 81] on span "Settings" at bounding box center [19, 82] width 20 height 8
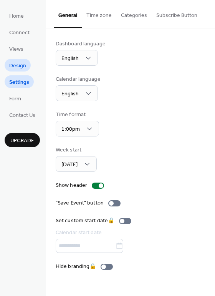
click at [17, 66] on span "Design" at bounding box center [17, 66] width 17 height 8
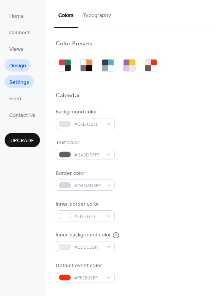
click at [21, 81] on span "Settings" at bounding box center [19, 82] width 20 height 8
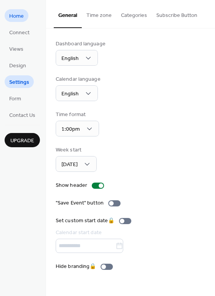
click at [17, 16] on span "Home" at bounding box center [16, 16] width 15 height 8
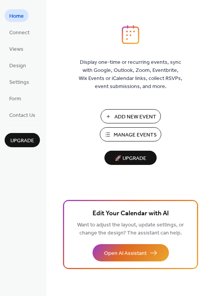
click at [139, 134] on span "Manage Events" at bounding box center [135, 135] width 43 height 8
click at [17, 80] on span "Settings" at bounding box center [19, 82] width 20 height 8
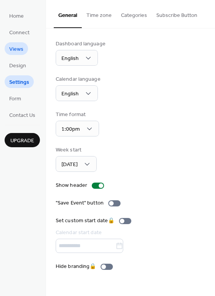
click at [17, 48] on span "Views" at bounding box center [16, 49] width 14 height 8
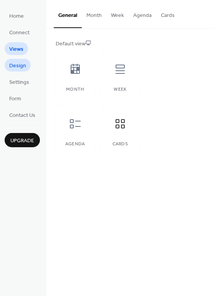
click at [18, 64] on span "Design" at bounding box center [17, 66] width 17 height 8
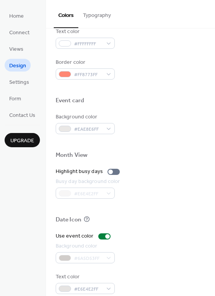
scroll to position [329, 0]
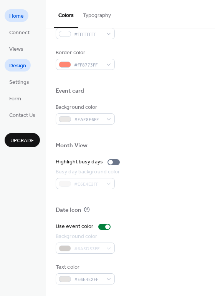
click at [20, 15] on span "Home" at bounding box center [16, 16] width 15 height 8
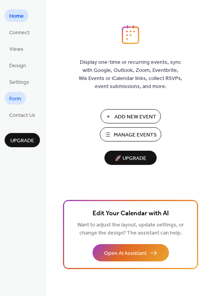
click at [15, 101] on span "Form" at bounding box center [15, 99] width 12 height 8
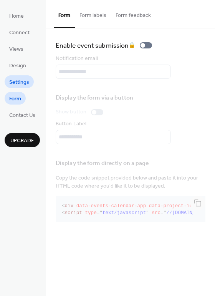
click at [10, 81] on span "Settings" at bounding box center [19, 82] width 20 height 8
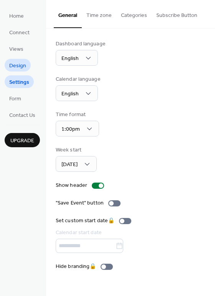
click at [15, 65] on span "Design" at bounding box center [17, 66] width 17 height 8
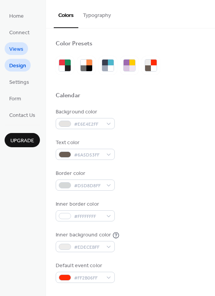
click at [20, 47] on span "Views" at bounding box center [16, 49] width 14 height 8
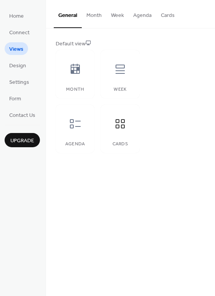
click at [162, 17] on button "Cards" at bounding box center [167, 13] width 23 height 27
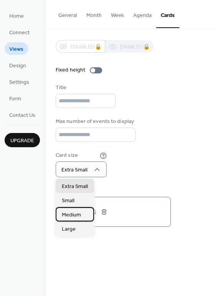
click at [76, 215] on span "Medium" at bounding box center [71, 215] width 19 height 8
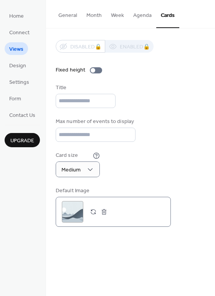
click at [69, 210] on div ";" at bounding box center [72, 211] width 21 height 21
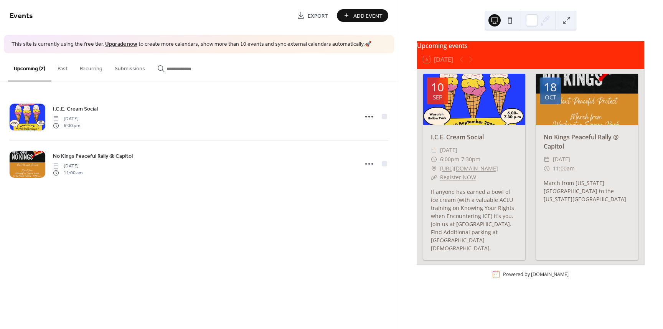
click at [489, 111] on div at bounding box center [474, 99] width 102 height 51
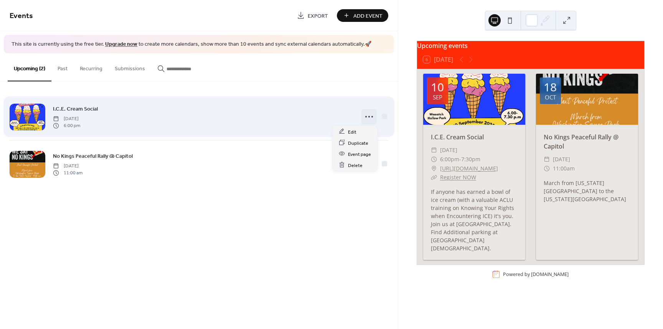
click at [368, 116] on circle at bounding box center [369, 117] width 2 height 2
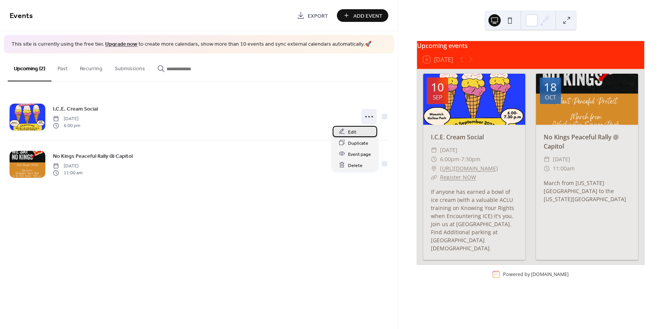
click at [348, 131] on div "Edit" at bounding box center [355, 131] width 45 height 11
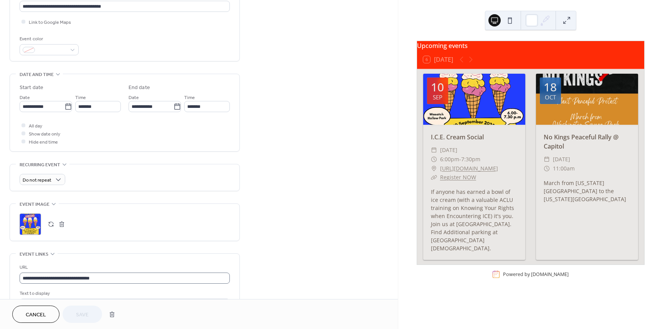
scroll to position [175, 0]
click at [28, 222] on div ";" at bounding box center [30, 224] width 21 height 21
click at [461, 105] on div at bounding box center [474, 99] width 102 height 51
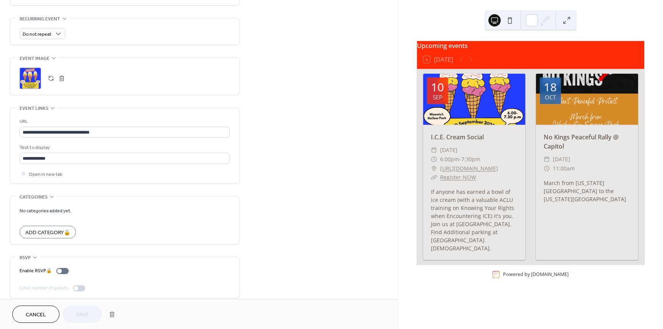
scroll to position [329, 0]
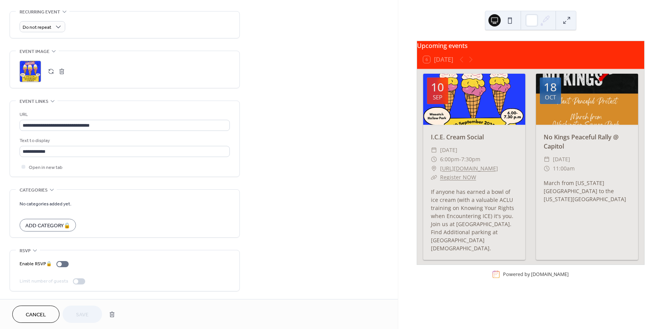
click at [50, 71] on button "button" at bounding box center [51, 71] width 11 height 11
click at [475, 61] on div at bounding box center [466, 59] width 18 height 9
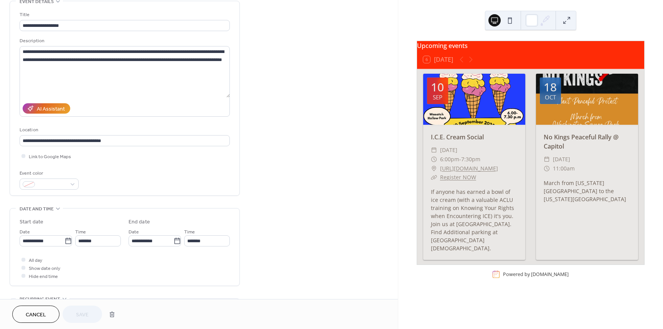
scroll to position [0, 0]
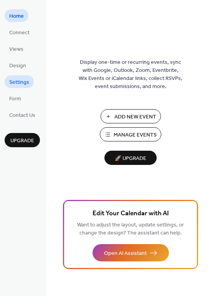
click at [13, 79] on span "Settings" at bounding box center [19, 82] width 20 height 8
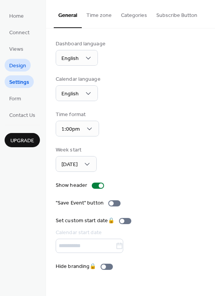
drag, startPoint x: 15, startPoint y: 67, endPoint x: 21, endPoint y: 69, distance: 5.7
click at [15, 67] on span "Design" at bounding box center [17, 66] width 17 height 8
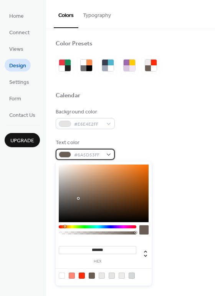
click at [110, 152] on div "#6A5D53FF" at bounding box center [85, 154] width 59 height 11
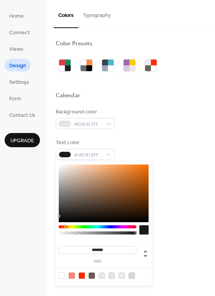
click at [59, 216] on div at bounding box center [104, 193] width 90 height 58
type input "*******"
click at [59, 218] on div at bounding box center [104, 193] width 90 height 58
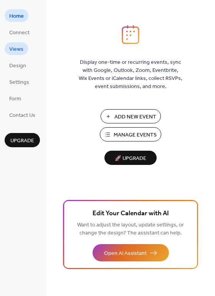
click at [15, 48] on span "Views" at bounding box center [16, 49] width 14 height 8
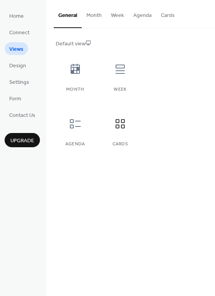
click at [170, 13] on button "Cards" at bounding box center [167, 13] width 23 height 27
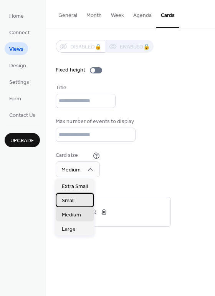
click at [70, 200] on span "Small" at bounding box center [68, 201] width 13 height 8
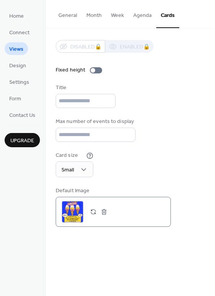
click at [71, 211] on div ";" at bounding box center [72, 211] width 21 height 21
click at [93, 211] on button "button" at bounding box center [93, 211] width 11 height 11
click at [92, 69] on div at bounding box center [93, 70] width 5 height 5
click at [76, 211] on div ";" at bounding box center [72, 211] width 21 height 21
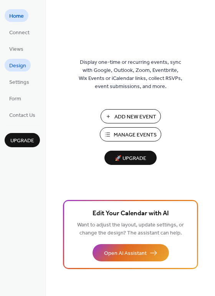
click at [16, 66] on span "Design" at bounding box center [17, 66] width 17 height 8
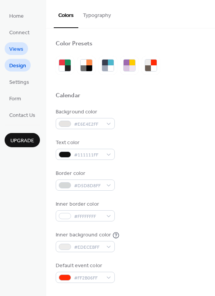
click at [18, 48] on span "Views" at bounding box center [16, 49] width 14 height 8
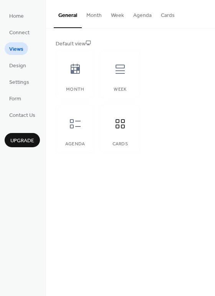
click at [163, 15] on button "Cards" at bounding box center [167, 13] width 23 height 27
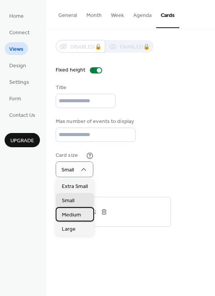
click at [62, 213] on span "Medium" at bounding box center [71, 215] width 19 height 8
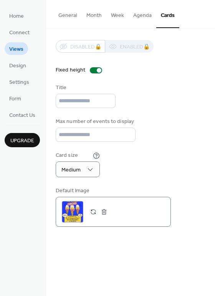
click at [94, 207] on button "button" at bounding box center [93, 211] width 11 height 11
click at [94, 72] on div at bounding box center [96, 70] width 12 height 6
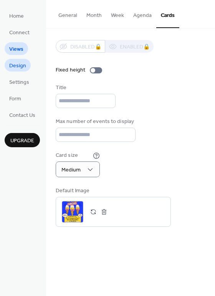
click at [18, 64] on span "Design" at bounding box center [17, 66] width 17 height 8
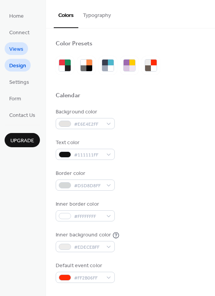
click at [17, 50] on span "Views" at bounding box center [16, 49] width 14 height 8
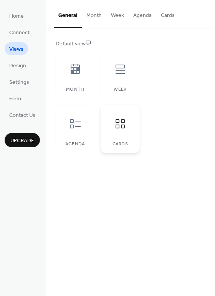
click at [119, 130] on div at bounding box center [120, 123] width 23 height 23
click at [121, 129] on icon at bounding box center [120, 123] width 12 height 12
click at [121, 125] on icon at bounding box center [120, 123] width 9 height 9
click at [172, 12] on button "Cards" at bounding box center [167, 13] width 23 height 27
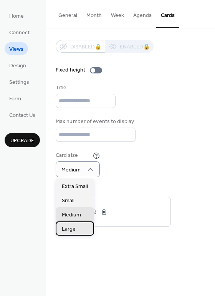
click at [66, 233] on span "Large" at bounding box center [69, 229] width 14 height 8
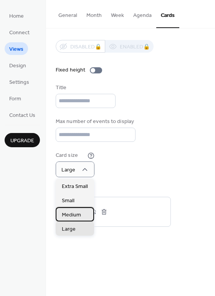
click at [70, 212] on span "Medium" at bounding box center [71, 215] width 19 height 8
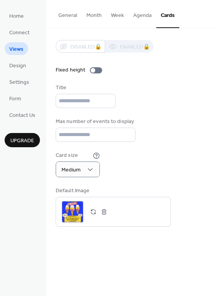
click at [149, 16] on button "Agenda" at bounding box center [143, 13] width 28 height 27
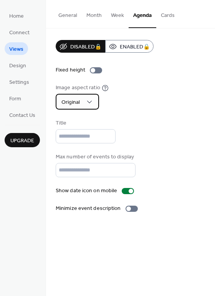
click at [94, 102] on div "Original" at bounding box center [77, 102] width 43 height 16
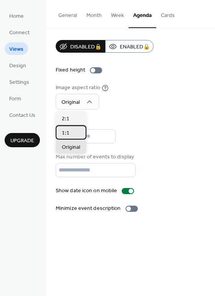
click at [67, 132] on span "1:1" at bounding box center [66, 133] width 8 height 8
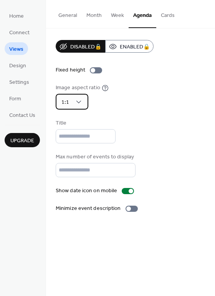
click at [75, 97] on div "1:1" at bounding box center [72, 102] width 33 height 16
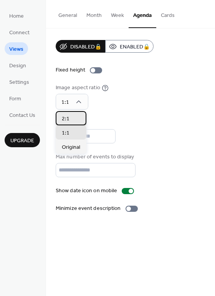
click at [63, 118] on span "2:1" at bounding box center [66, 119] width 8 height 8
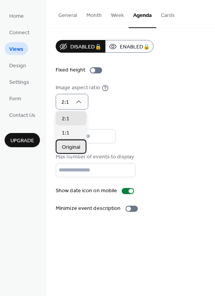
click at [65, 147] on span "Original" at bounding box center [71, 147] width 18 height 8
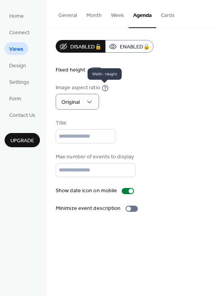
click at [102, 85] on icon at bounding box center [105, 87] width 7 height 7
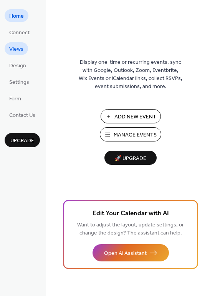
click at [12, 48] on span "Views" at bounding box center [16, 49] width 14 height 8
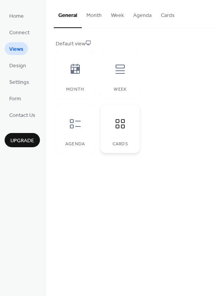
click at [122, 132] on div at bounding box center [120, 123] width 23 height 23
click at [163, 13] on button "Cards" at bounding box center [167, 13] width 23 height 27
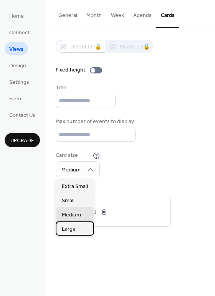
click at [76, 231] on div "Large" at bounding box center [75, 228] width 38 height 14
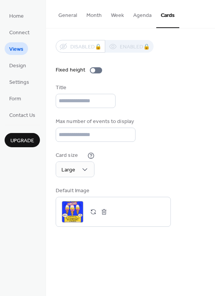
click at [172, 103] on div "Title" at bounding box center [131, 96] width 150 height 24
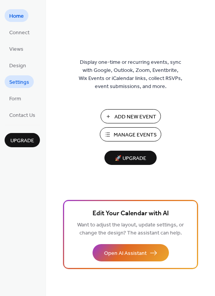
click at [21, 83] on span "Settings" at bounding box center [19, 82] width 20 height 8
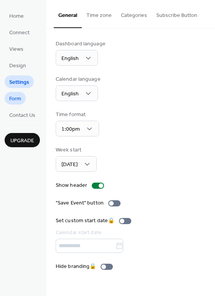
click at [15, 96] on span "Form" at bounding box center [15, 99] width 12 height 8
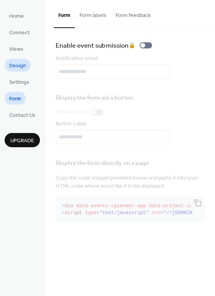
click at [15, 63] on span "Design" at bounding box center [17, 66] width 17 height 8
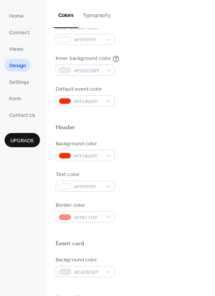
scroll to position [175, 0]
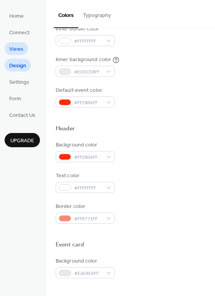
click at [17, 48] on span "Views" at bounding box center [16, 49] width 14 height 8
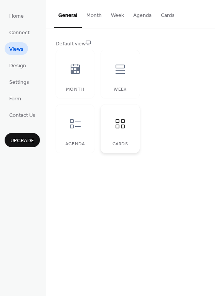
click at [122, 129] on icon at bounding box center [120, 123] width 12 height 12
click at [125, 131] on div at bounding box center [120, 123] width 23 height 23
click at [167, 10] on button "Cards" at bounding box center [167, 13] width 23 height 27
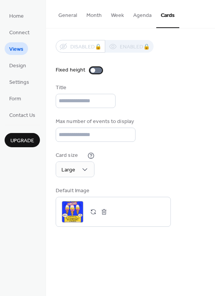
click at [92, 69] on div at bounding box center [93, 70] width 5 height 5
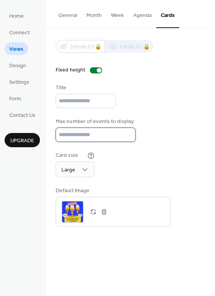
click at [126, 135] on input "**" at bounding box center [96, 134] width 80 height 14
click at [126, 136] on input "**" at bounding box center [96, 134] width 80 height 14
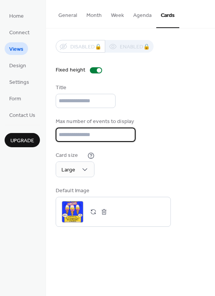
click at [126, 135] on input "**" at bounding box center [96, 134] width 80 height 14
click at [127, 135] on input "**" at bounding box center [96, 134] width 80 height 14
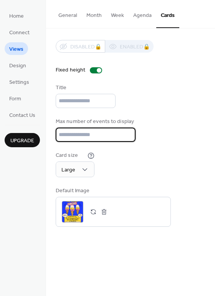
click at [127, 135] on input "*" at bounding box center [96, 134] width 80 height 14
type input "*"
click at [127, 135] on input "*" at bounding box center [96, 134] width 80 height 14
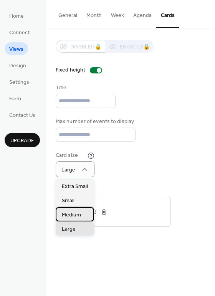
click at [68, 212] on span "Medium" at bounding box center [71, 215] width 19 height 8
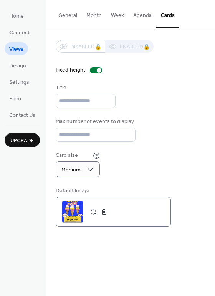
click at [73, 211] on div ";" at bounding box center [72, 211] width 21 height 21
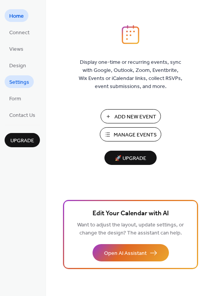
click at [19, 82] on span "Settings" at bounding box center [19, 82] width 20 height 8
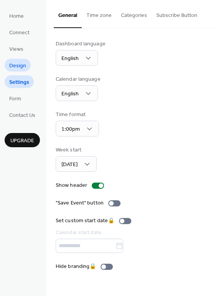
click at [23, 66] on span "Design" at bounding box center [17, 66] width 17 height 8
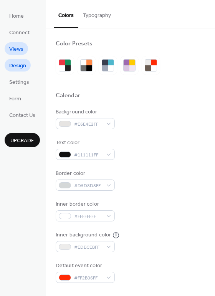
click at [14, 46] on span "Views" at bounding box center [16, 49] width 14 height 8
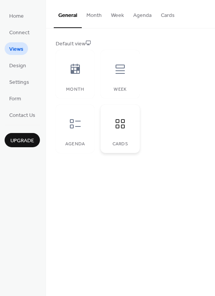
click at [122, 131] on div at bounding box center [120, 123] width 23 height 23
drag, startPoint x: 169, startPoint y: 15, endPoint x: 174, endPoint y: 15, distance: 5.0
click at [170, 14] on button "Cards" at bounding box center [167, 13] width 23 height 27
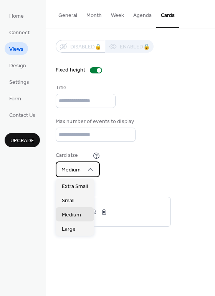
click at [94, 172] on div "Medium" at bounding box center [78, 169] width 44 height 16
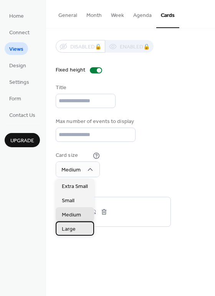
click at [70, 228] on span "Large" at bounding box center [69, 229] width 14 height 8
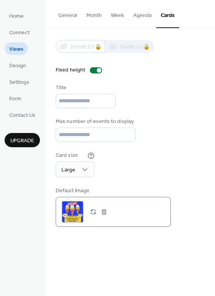
click at [88, 208] on div at bounding box center [98, 211] width 21 height 11
click at [93, 211] on button "button" at bounding box center [93, 211] width 11 height 11
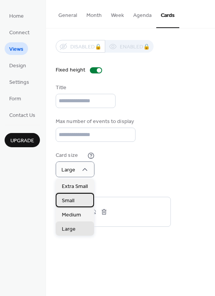
click at [72, 203] on span "Small" at bounding box center [68, 201] width 13 height 8
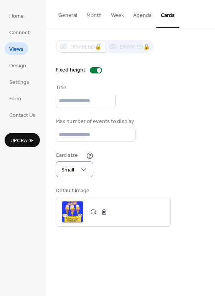
click at [168, 17] on button "Cards" at bounding box center [167, 14] width 23 height 28
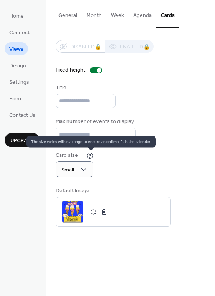
click at [91, 155] on icon at bounding box center [89, 155] width 7 height 7
click at [89, 154] on icon at bounding box center [89, 155] width 7 height 7
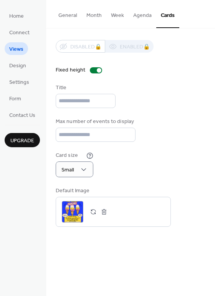
click at [167, 14] on button "Cards" at bounding box center [167, 14] width 23 height 28
click at [11, 68] on span "Design" at bounding box center [17, 66] width 17 height 8
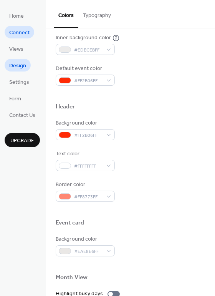
scroll to position [192, 0]
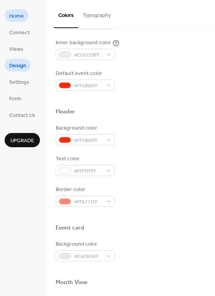
click at [22, 17] on span "Home" at bounding box center [16, 16] width 15 height 8
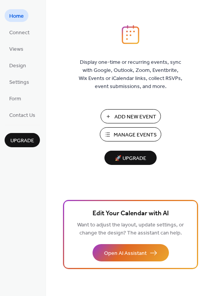
click at [137, 132] on span "Manage Events" at bounding box center [135, 135] width 43 height 8
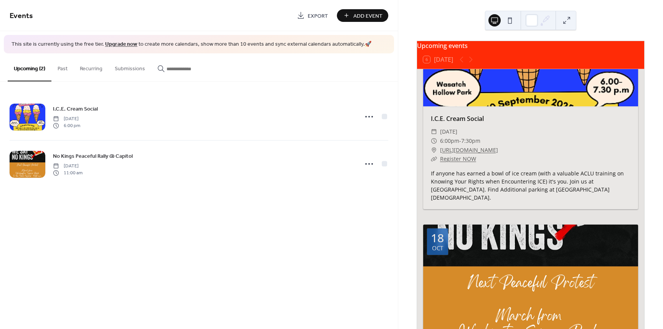
scroll to position [77, 0]
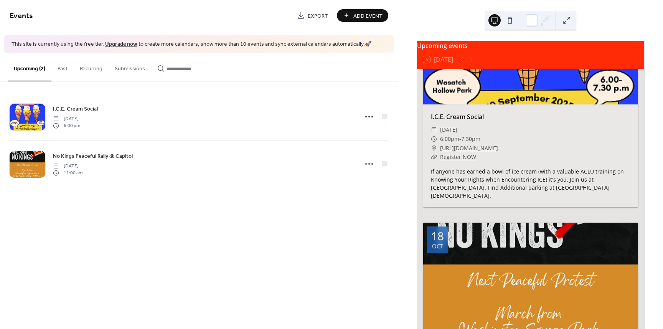
click at [566, 95] on div at bounding box center [530, 50] width 215 height 107
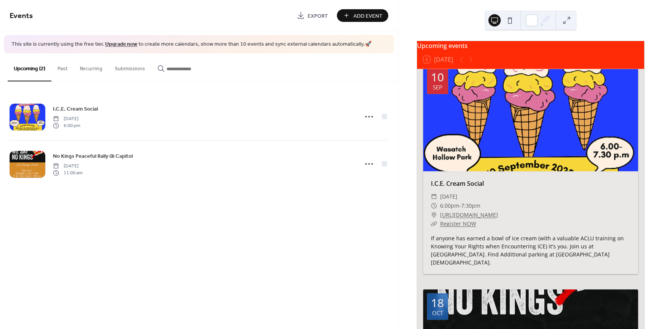
scroll to position [0, 0]
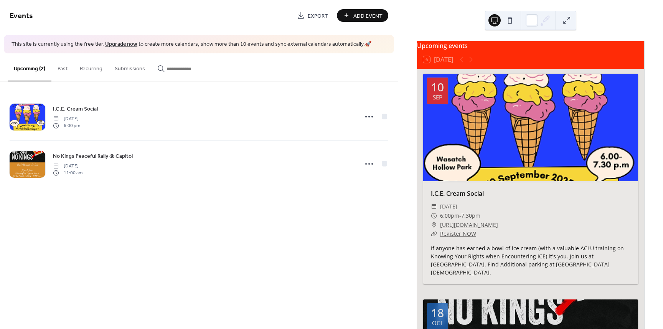
click at [554, 138] on div at bounding box center [530, 127] width 215 height 107
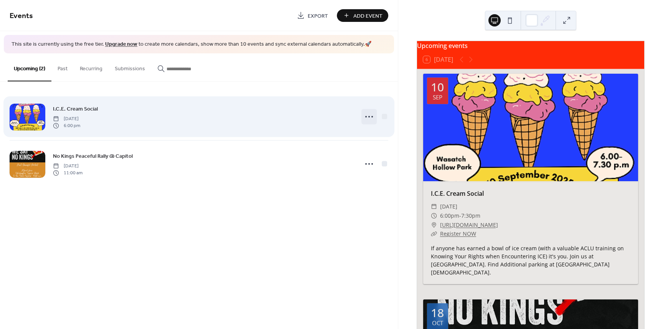
click at [369, 119] on icon at bounding box center [369, 117] width 12 height 12
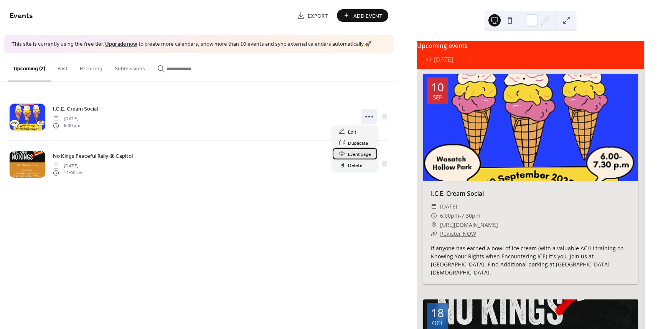
click at [362, 157] on span "Event page" at bounding box center [359, 154] width 23 height 8
click at [540, 134] on div at bounding box center [530, 127] width 215 height 107
click at [549, 145] on div at bounding box center [530, 127] width 215 height 107
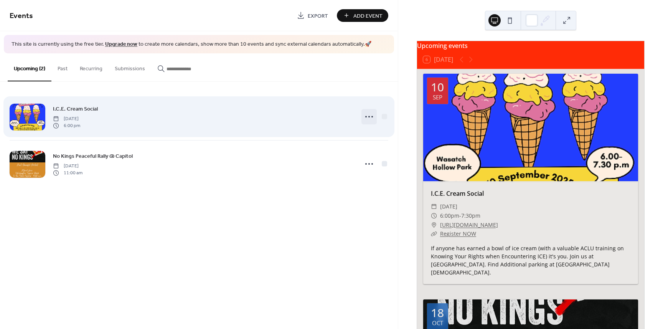
click at [371, 116] on icon at bounding box center [369, 117] width 12 height 12
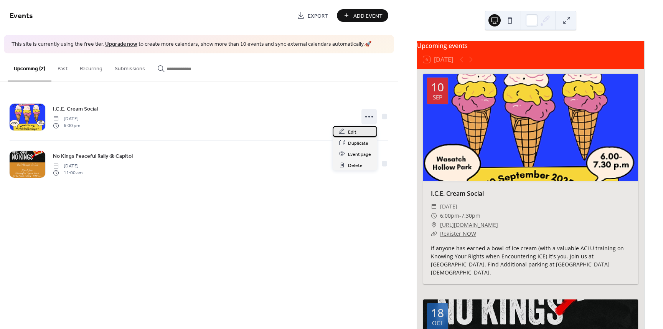
click at [350, 132] on span "Edit" at bounding box center [352, 132] width 8 height 8
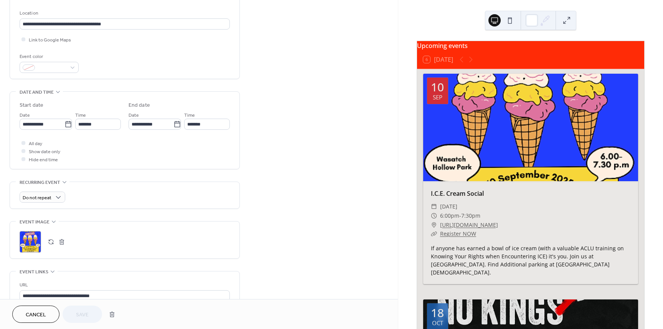
scroll to position [154, 0]
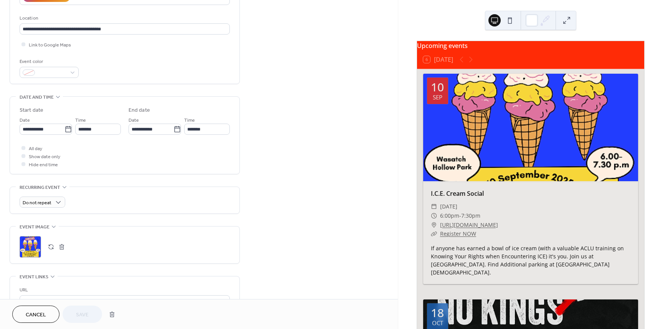
click at [48, 247] on button "button" at bounding box center [51, 246] width 11 height 11
click at [81, 312] on span "Save" at bounding box center [82, 315] width 13 height 8
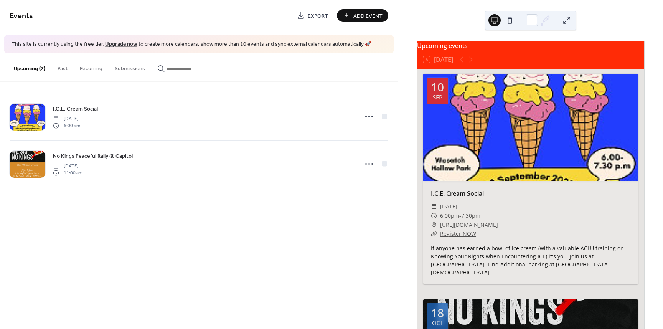
click at [299, 245] on div "Events Export Add Event This site is currently using the free tier. Upgrade now…" at bounding box center [199, 164] width 398 height 329
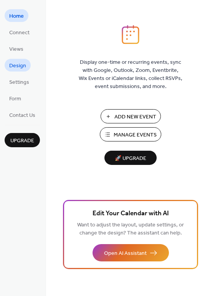
click at [17, 66] on span "Design" at bounding box center [17, 66] width 17 height 8
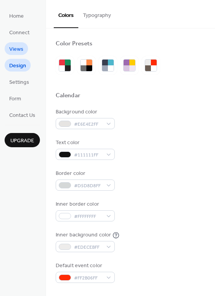
drag, startPoint x: 18, startPoint y: 48, endPoint x: 21, endPoint y: 48, distance: 3.9
click at [18, 48] on span "Views" at bounding box center [16, 49] width 14 height 8
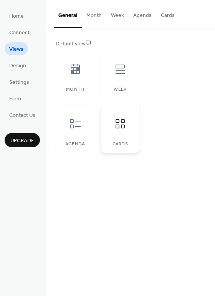
click at [117, 132] on div at bounding box center [120, 123] width 23 height 23
click at [165, 13] on button "Cards" at bounding box center [167, 13] width 23 height 27
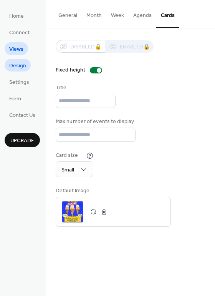
click at [16, 67] on span "Design" at bounding box center [17, 66] width 17 height 8
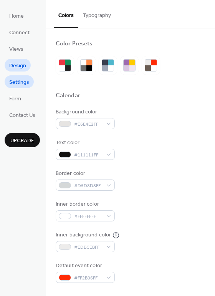
click at [16, 82] on span "Settings" at bounding box center [19, 82] width 20 height 8
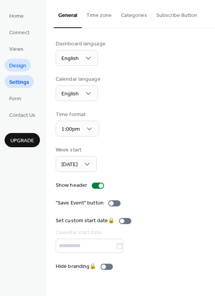
click at [18, 63] on span "Design" at bounding box center [17, 66] width 17 height 8
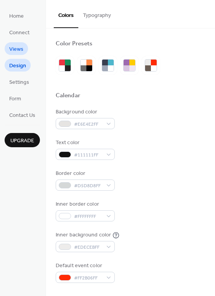
click at [17, 50] on span "Views" at bounding box center [16, 49] width 14 height 8
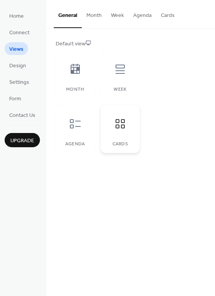
click at [117, 139] on div "Cards" at bounding box center [120, 128] width 39 height 48
drag, startPoint x: 167, startPoint y: 11, endPoint x: 179, endPoint y: 20, distance: 14.8
click at [167, 11] on button "Cards" at bounding box center [167, 13] width 23 height 27
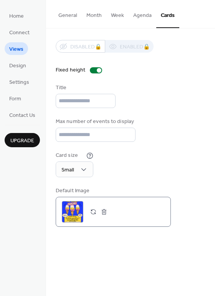
click at [106, 211] on button "button" at bounding box center [104, 211] width 11 height 11
click at [76, 210] on div ";" at bounding box center [72, 211] width 21 height 21
click at [80, 207] on div ";" at bounding box center [72, 211] width 21 height 21
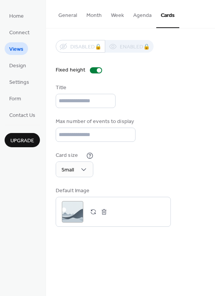
click at [164, 252] on div "General Month Week Agenda Cards Default view Month Week Agenda Cards Disabled 🔒…" at bounding box center [130, 148] width 169 height 296
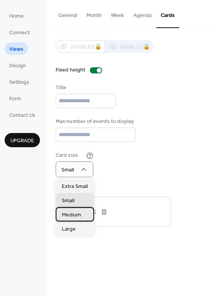
click at [73, 215] on span "Medium" at bounding box center [71, 215] width 19 height 8
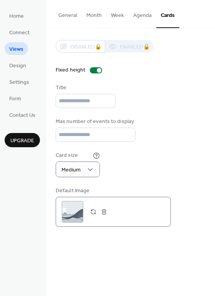
click at [95, 208] on button "button" at bounding box center [93, 211] width 11 height 11
click at [168, 13] on button "Cards" at bounding box center [167, 14] width 23 height 28
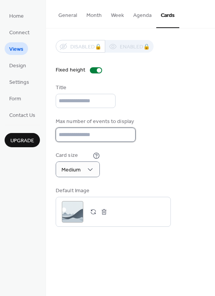
click at [101, 134] on input "*" at bounding box center [96, 134] width 80 height 14
click at [127, 130] on input "*" at bounding box center [96, 134] width 80 height 14
click at [125, 131] on input "*" at bounding box center [96, 134] width 80 height 14
click at [125, 132] on input "*" at bounding box center [96, 134] width 80 height 14
click at [128, 132] on input "*" at bounding box center [96, 134] width 80 height 14
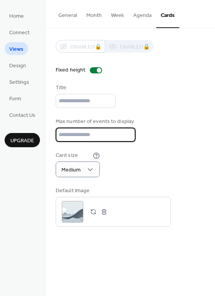
click at [126, 132] on input "*" at bounding box center [96, 134] width 80 height 14
click at [125, 137] on input "*" at bounding box center [96, 134] width 80 height 14
type input "*"
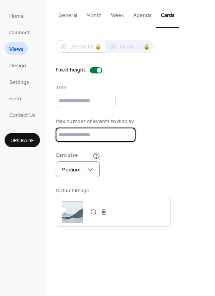
click at [125, 137] on input "*" at bounding box center [96, 134] width 80 height 14
click at [8, 96] on link "Form" at bounding box center [15, 98] width 21 height 13
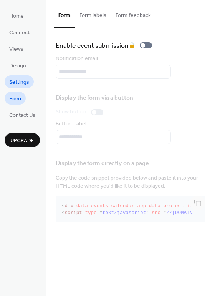
click at [12, 78] on span "Settings" at bounding box center [19, 82] width 20 height 8
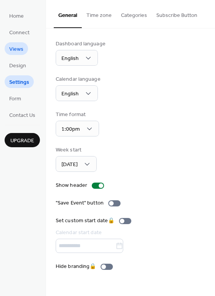
click at [14, 47] on span "Views" at bounding box center [16, 49] width 14 height 8
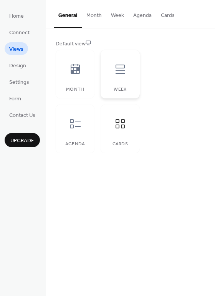
click at [113, 73] on div at bounding box center [120, 69] width 23 height 23
click at [76, 134] on div at bounding box center [75, 123] width 23 height 23
click at [112, 136] on div "Cards" at bounding box center [120, 128] width 39 height 48
click at [122, 130] on div at bounding box center [120, 123] width 23 height 23
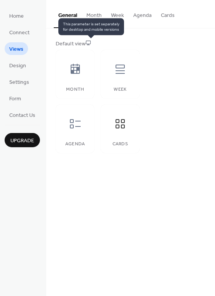
click at [89, 44] on icon at bounding box center [88, 43] width 5 height 4
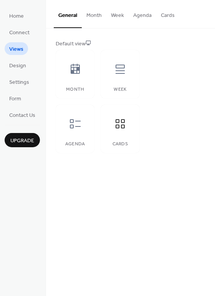
click at [167, 10] on button "Cards" at bounding box center [167, 13] width 23 height 27
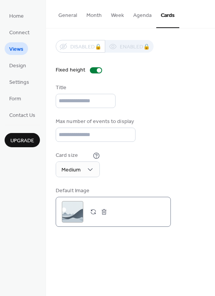
click at [92, 212] on button "button" at bounding box center [93, 211] width 11 height 11
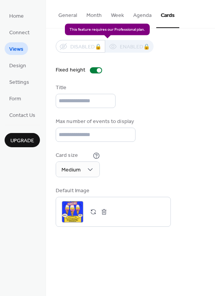
click at [140, 48] on div "Disabled 🔒 Enabled 🔒" at bounding box center [105, 46] width 98 height 13
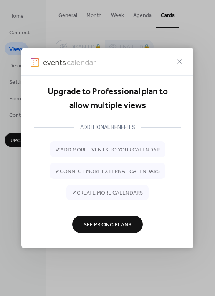
click at [179, 58] on icon at bounding box center [179, 61] width 9 height 9
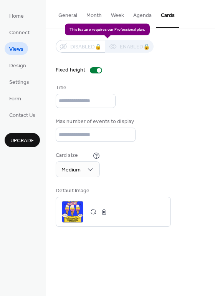
click at [78, 47] on div "Disabled 🔒 Enabled 🔒" at bounding box center [105, 46] width 98 height 13
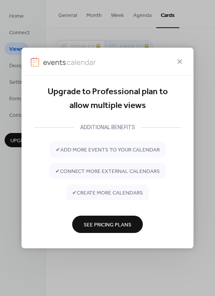
click at [182, 61] on icon at bounding box center [179, 61] width 9 height 9
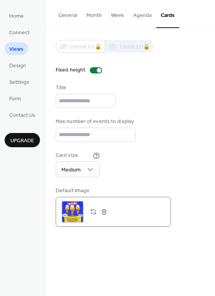
click at [73, 216] on div ";" at bounding box center [72, 211] width 21 height 21
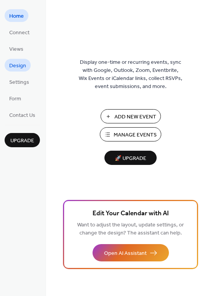
click at [13, 63] on span "Design" at bounding box center [17, 66] width 17 height 8
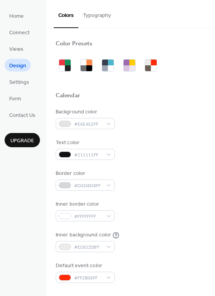
click at [102, 12] on button "Typography" at bounding box center [96, 13] width 37 height 27
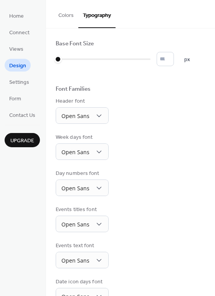
click at [65, 14] on button "Colors" at bounding box center [66, 13] width 25 height 27
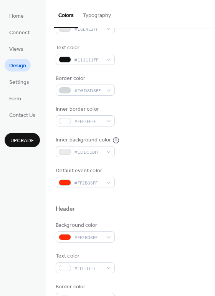
scroll to position [115, 0]
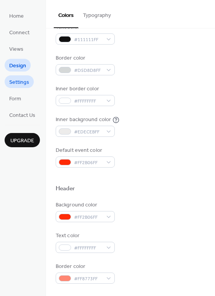
click at [23, 81] on span "Settings" at bounding box center [19, 82] width 20 height 8
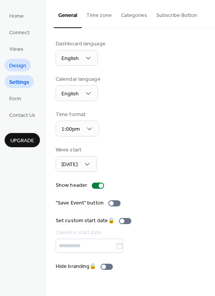
click at [20, 63] on span "Design" at bounding box center [17, 66] width 17 height 8
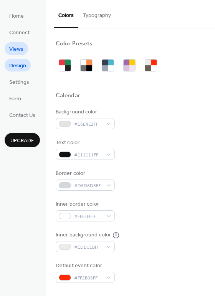
click at [14, 48] on span "Views" at bounding box center [16, 49] width 14 height 8
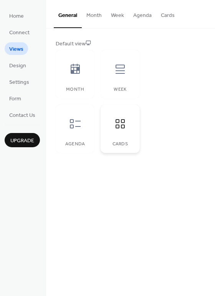
click at [117, 133] on div at bounding box center [120, 123] width 23 height 23
click at [177, 15] on button "Cards" at bounding box center [167, 13] width 23 height 27
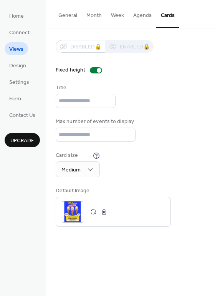
click at [67, 17] on button "General" at bounding box center [68, 13] width 28 height 27
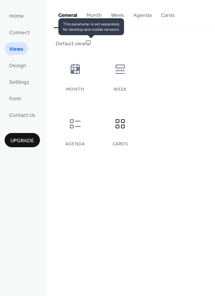
click at [88, 40] on icon at bounding box center [88, 42] width 5 height 5
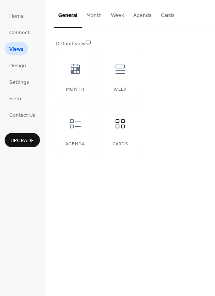
click at [173, 12] on button "Cards" at bounding box center [167, 13] width 23 height 27
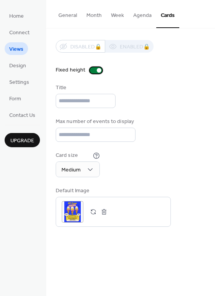
click at [96, 73] on div at bounding box center [96, 70] width 12 height 6
click at [92, 209] on button "button" at bounding box center [93, 211] width 11 height 11
click at [94, 213] on button "button" at bounding box center [93, 211] width 11 height 11
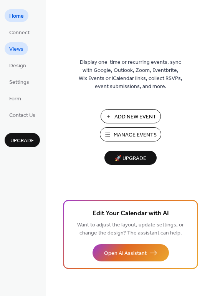
click at [21, 45] on span "Views" at bounding box center [16, 49] width 14 height 8
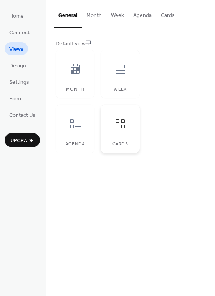
click at [126, 133] on div "Cards" at bounding box center [120, 128] width 39 height 48
click at [169, 12] on button "Cards" at bounding box center [167, 13] width 23 height 27
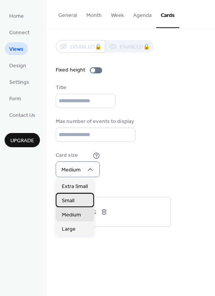
click at [69, 202] on span "Small" at bounding box center [68, 201] width 13 height 8
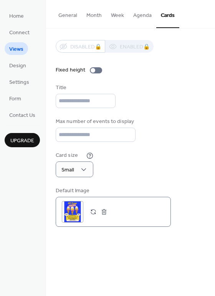
click at [94, 211] on button "button" at bounding box center [93, 211] width 11 height 11
click at [152, 253] on div "General Month Week Agenda Cards Default view Month Week Agenda Cards Disabled 🔒…" at bounding box center [130, 148] width 169 height 296
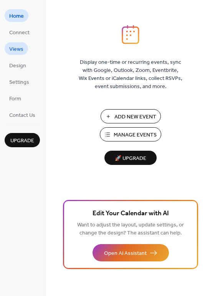
drag, startPoint x: 15, startPoint y: 52, endPoint x: 19, endPoint y: 52, distance: 4.2
click at [15, 52] on span "Views" at bounding box center [16, 49] width 14 height 8
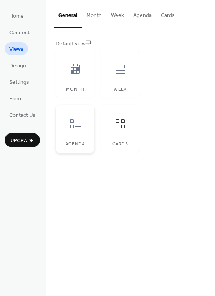
click at [78, 130] on div at bounding box center [75, 123] width 23 height 23
click at [76, 135] on div at bounding box center [75, 123] width 23 height 23
click at [66, 145] on div "Agenda" at bounding box center [74, 143] width 23 height 5
click at [145, 17] on button "Agenda" at bounding box center [143, 13] width 28 height 27
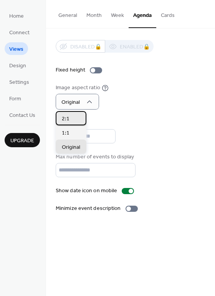
click at [66, 120] on span "2:1" at bounding box center [66, 119] width 8 height 8
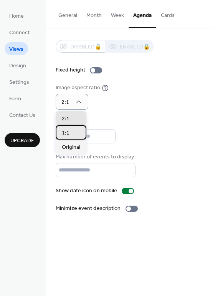
click at [60, 133] on div "1:1" at bounding box center [71, 132] width 31 height 14
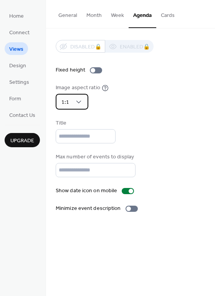
click at [80, 106] on div "1:1" at bounding box center [72, 102] width 33 height 16
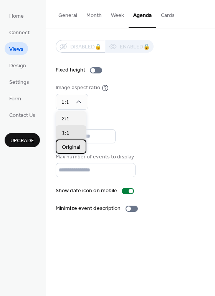
click at [60, 149] on div "Original" at bounding box center [71, 146] width 31 height 14
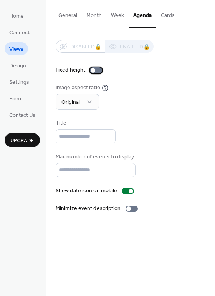
drag, startPoint x: 92, startPoint y: 71, endPoint x: 97, endPoint y: 73, distance: 5.6
click at [91, 71] on div at bounding box center [93, 70] width 5 height 5
drag, startPoint x: 94, startPoint y: 71, endPoint x: 98, endPoint y: 73, distance: 4.6
click at [94, 71] on div at bounding box center [96, 70] width 12 height 6
